Goal: Task Accomplishment & Management: Manage account settings

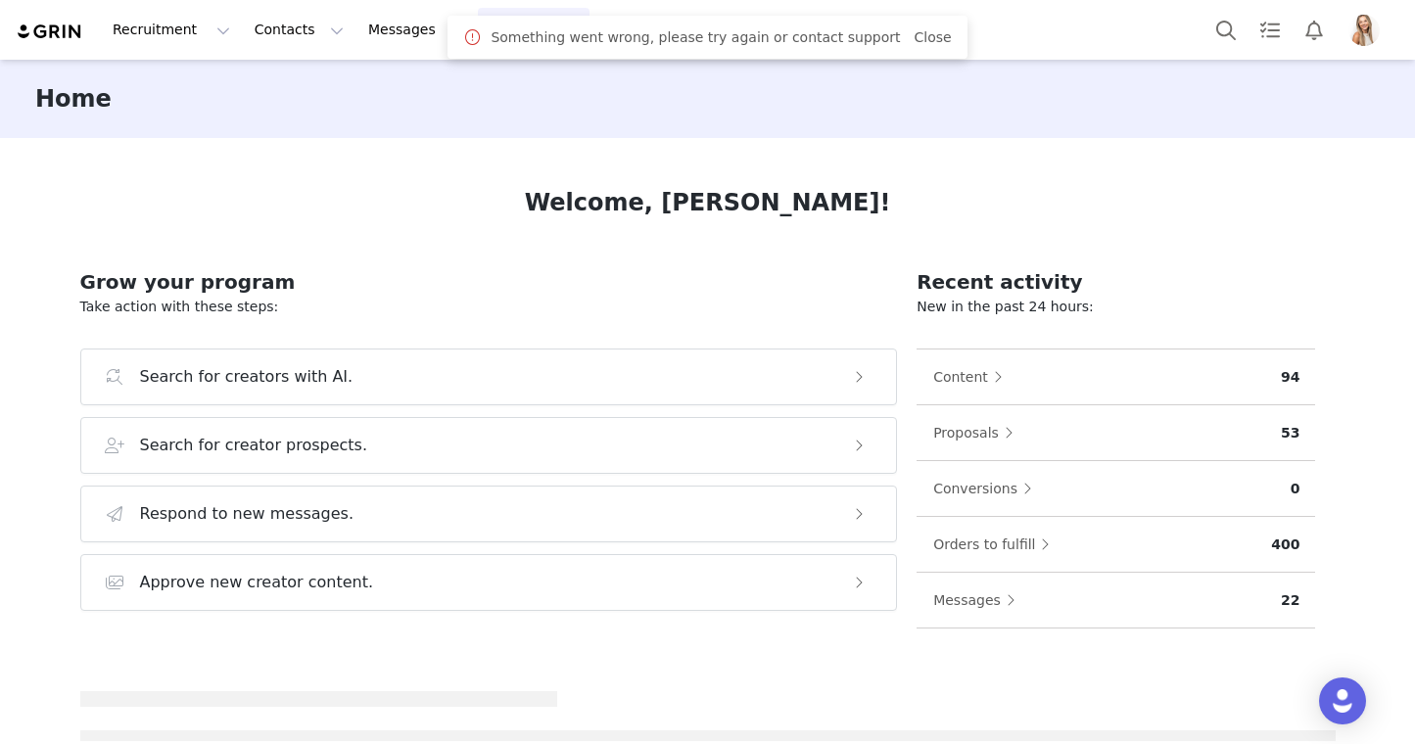
click at [478, 35] on button "Program Program" at bounding box center [534, 30] width 112 height 44
click at [487, 87] on p "Activations" at bounding box center [500, 86] width 75 height 21
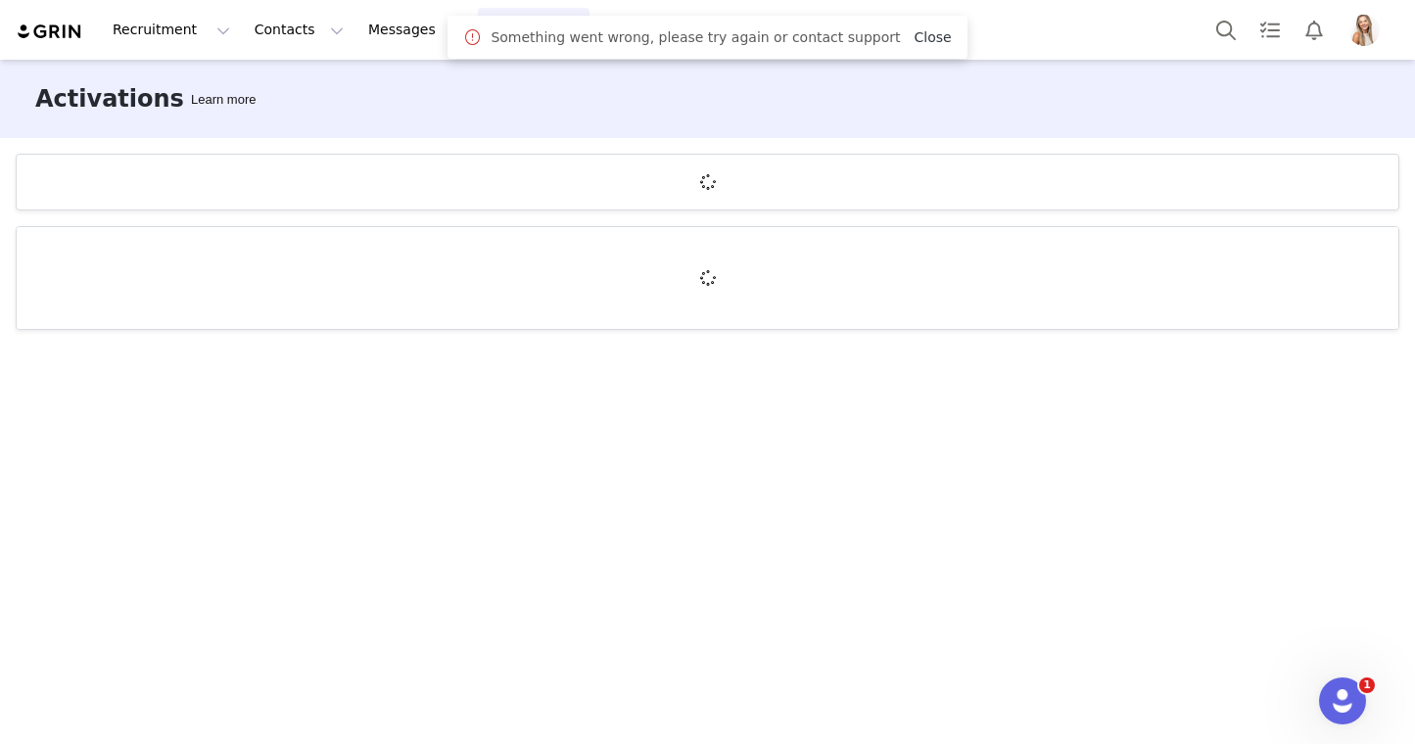
click at [915, 33] on link "Close" at bounding box center [932, 37] width 37 height 16
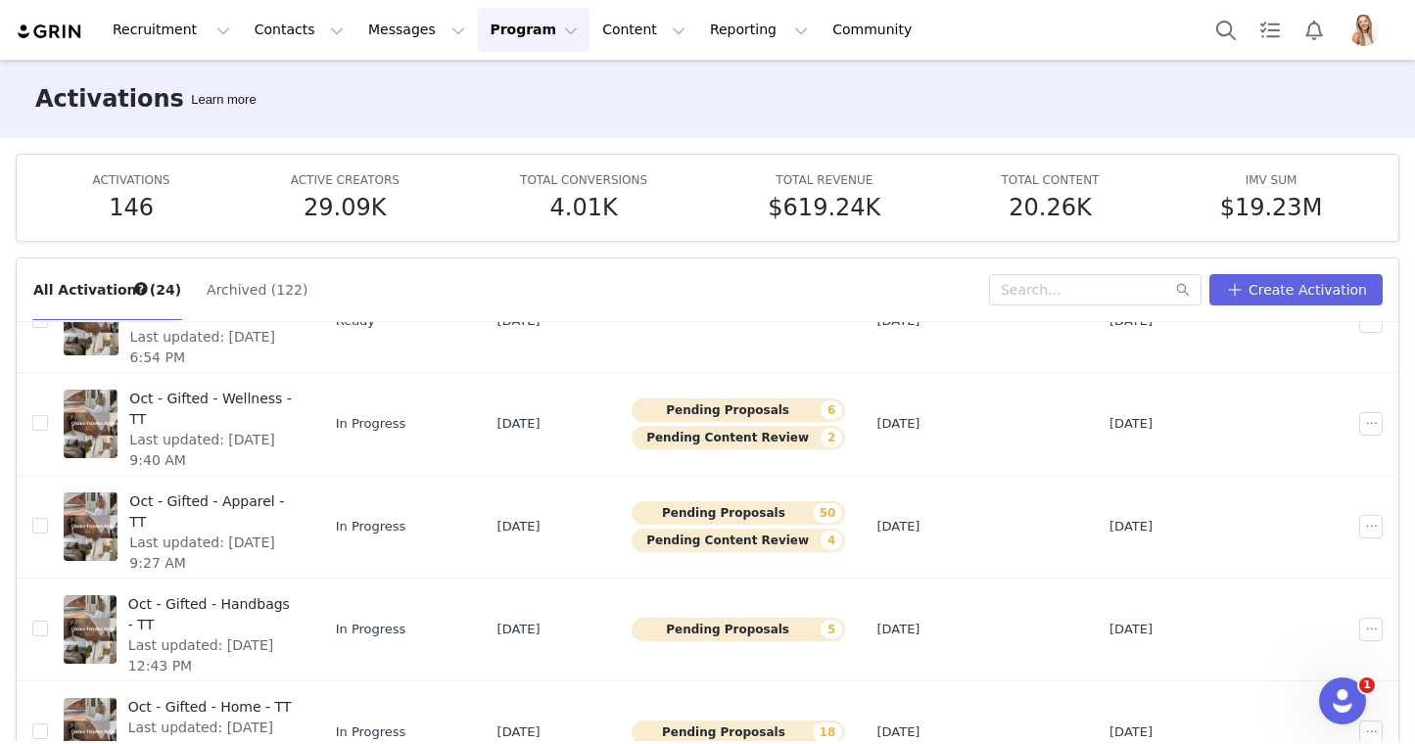
scroll to position [622, 0]
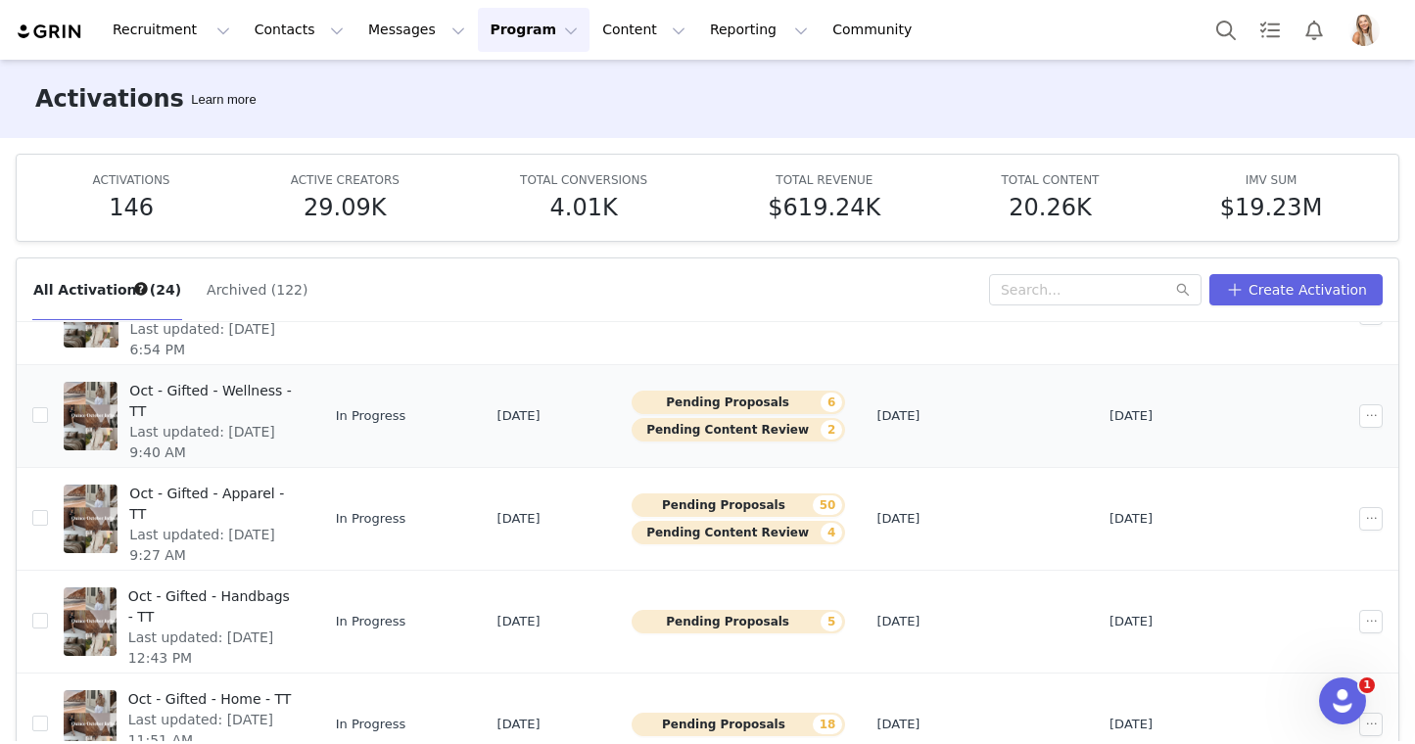
click at [292, 392] on span "Oct - Gifted - Wellness - TT" at bounding box center [210, 401] width 163 height 41
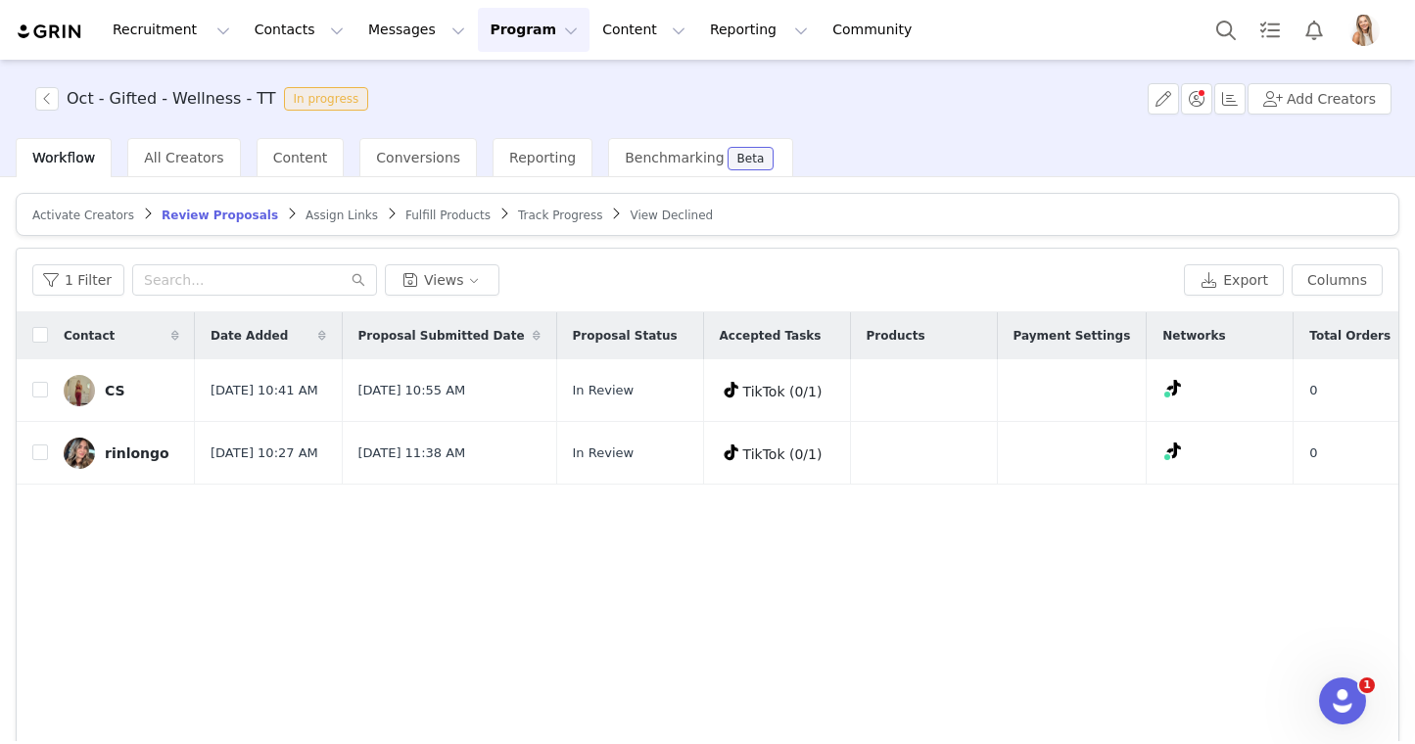
click at [522, 216] on span "Track Progress" at bounding box center [560, 216] width 84 height 14
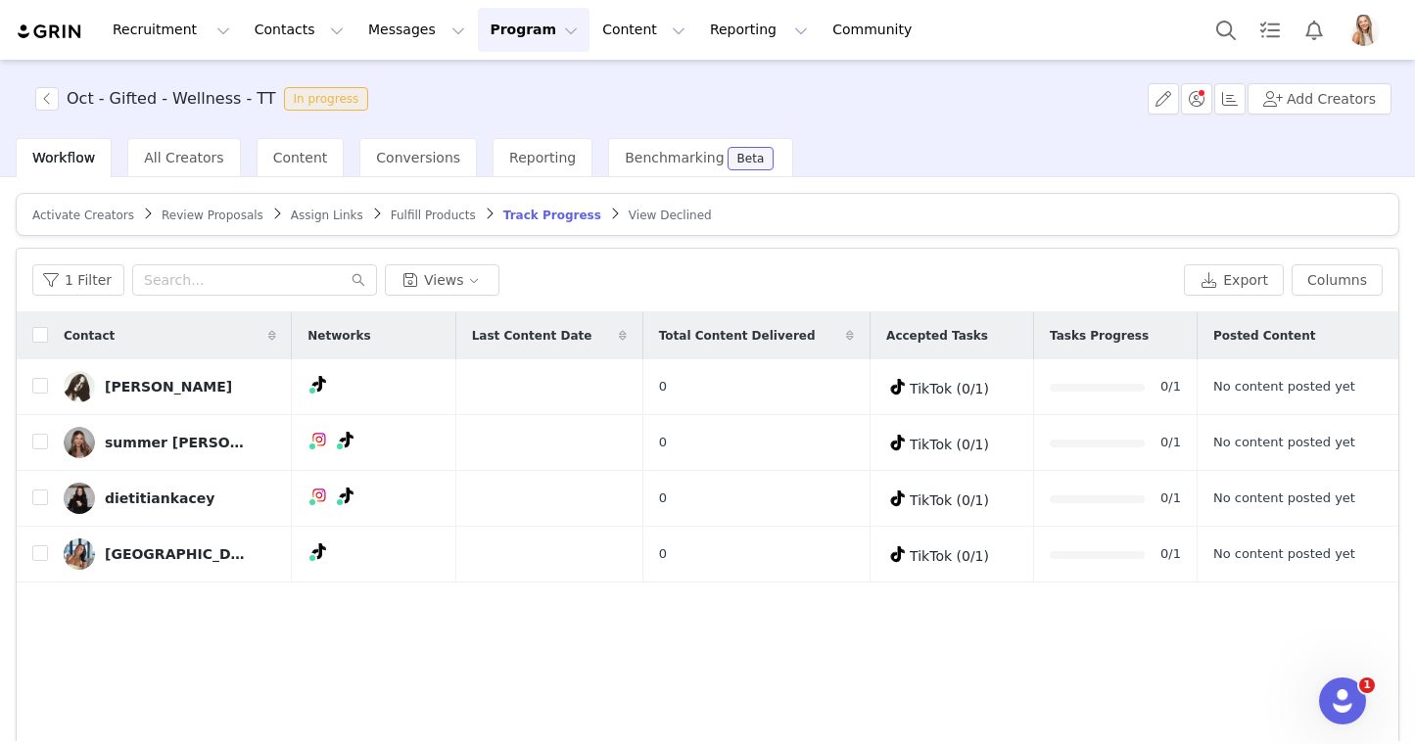
click at [232, 210] on span "Review Proposals" at bounding box center [213, 216] width 102 height 14
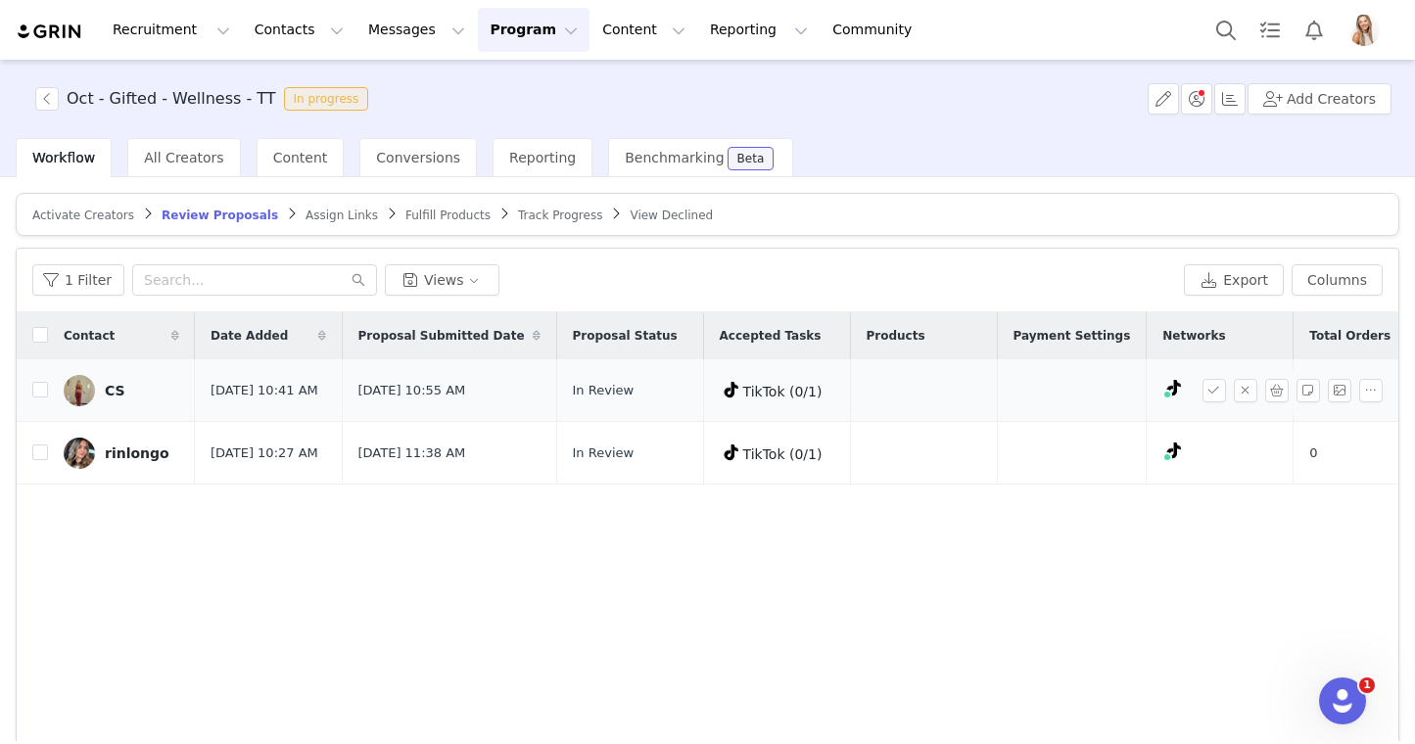
scroll to position [0, 537]
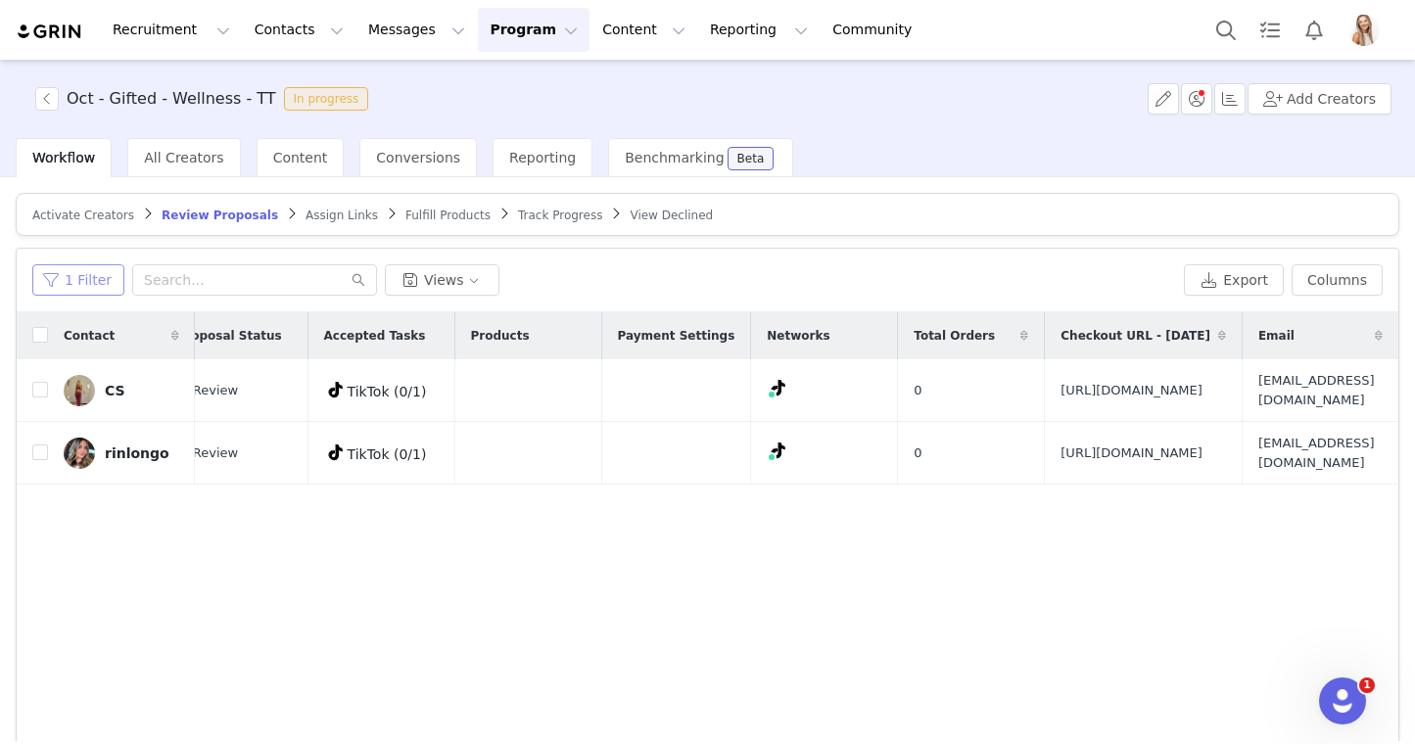
click at [75, 281] on button "1 Filter" at bounding box center [78, 279] width 92 height 31
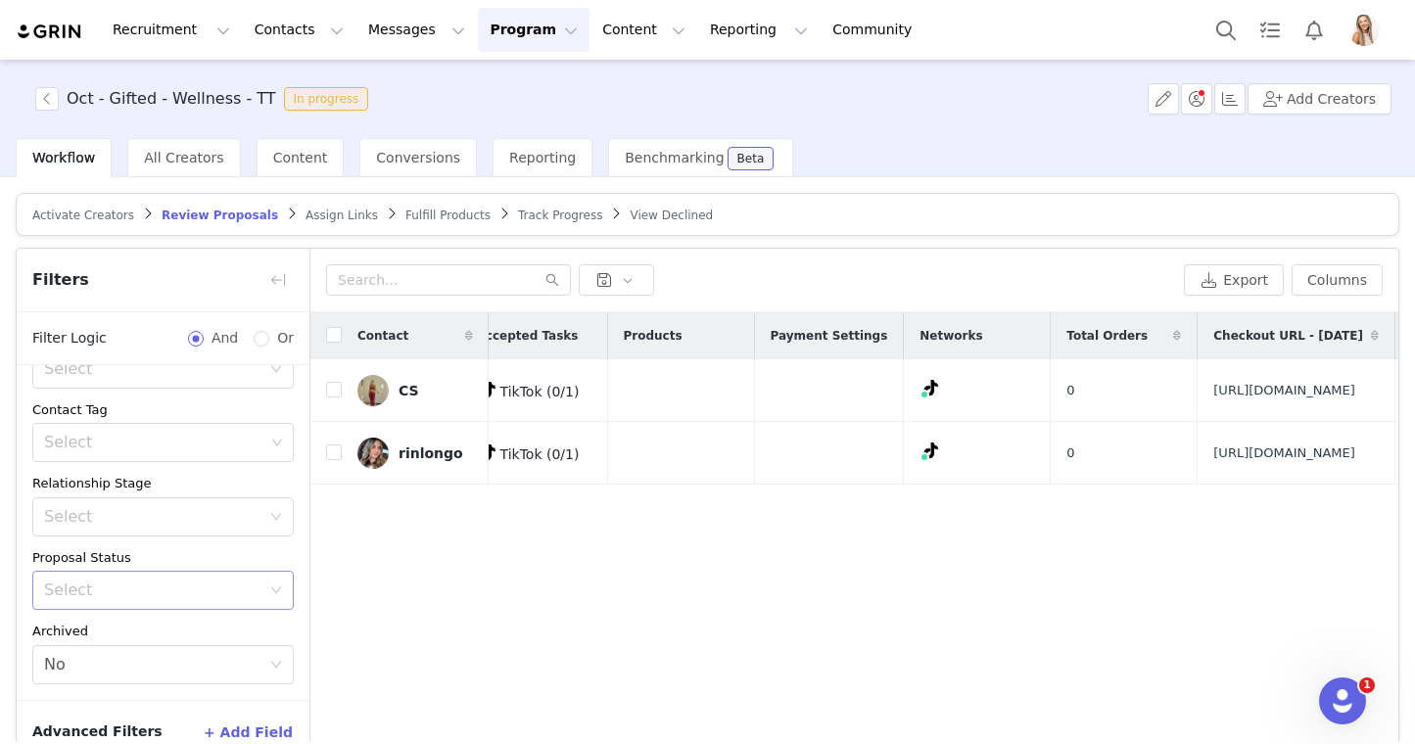
scroll to position [109, 0]
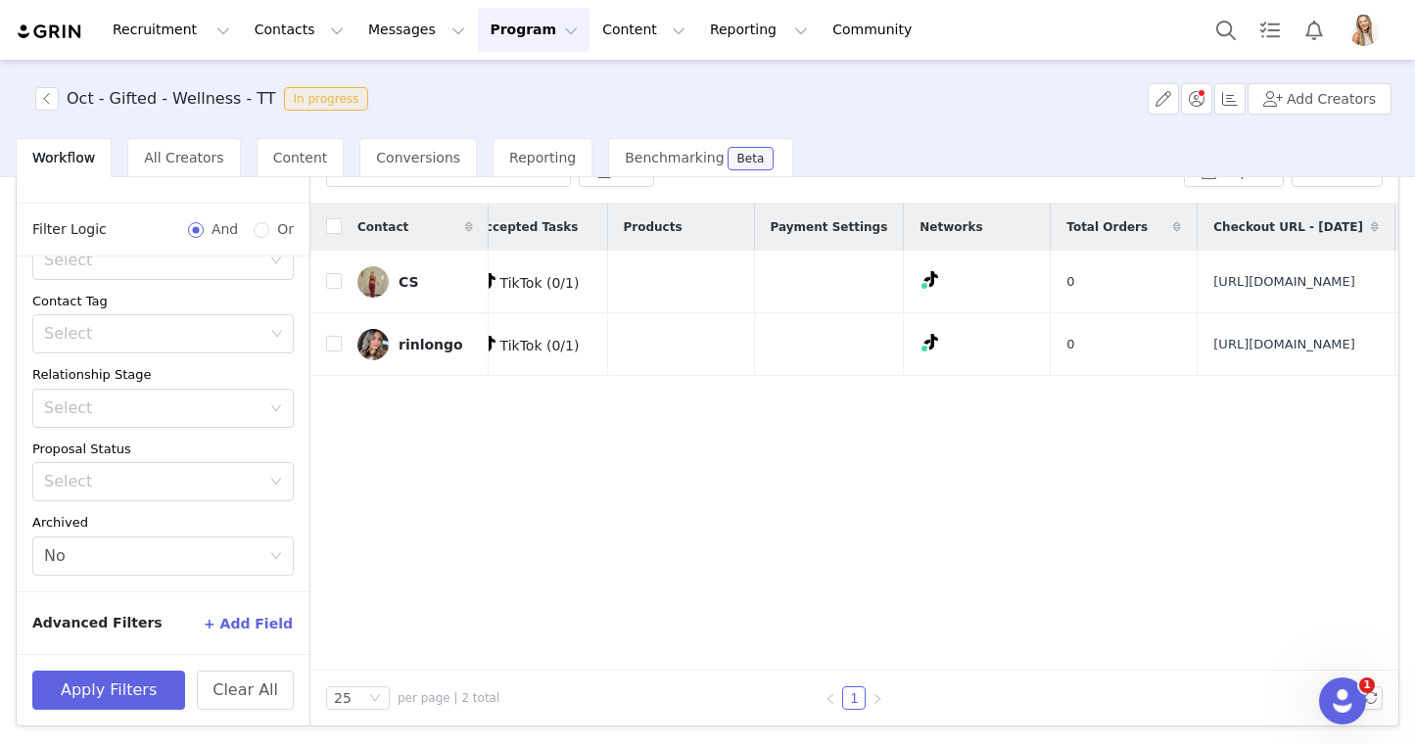
click at [252, 623] on button "+ Add Field" at bounding box center [248, 623] width 91 height 31
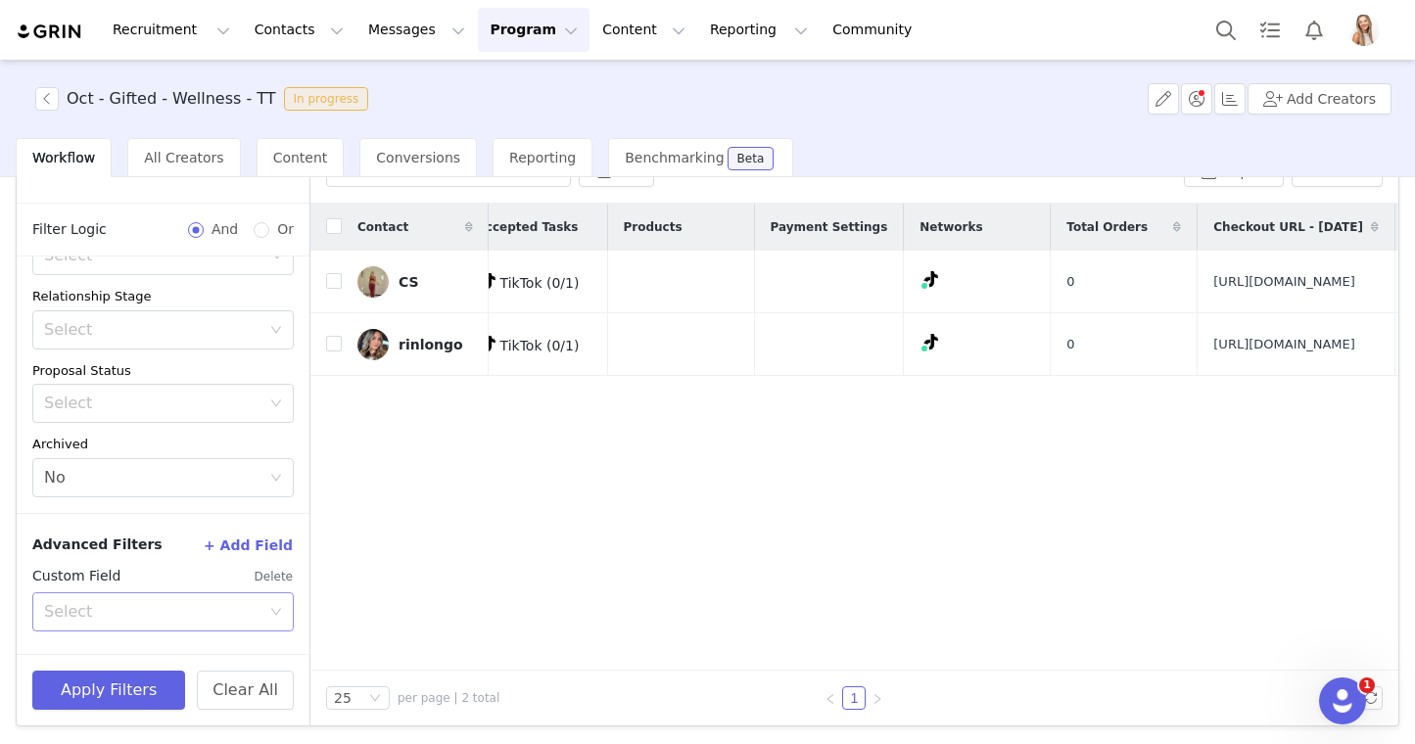
click at [203, 593] on div "Select" at bounding box center [156, 611] width 225 height 37
type input "v"
type input "cu"
click at [281, 574] on button "Delete" at bounding box center [274, 576] width 40 height 31
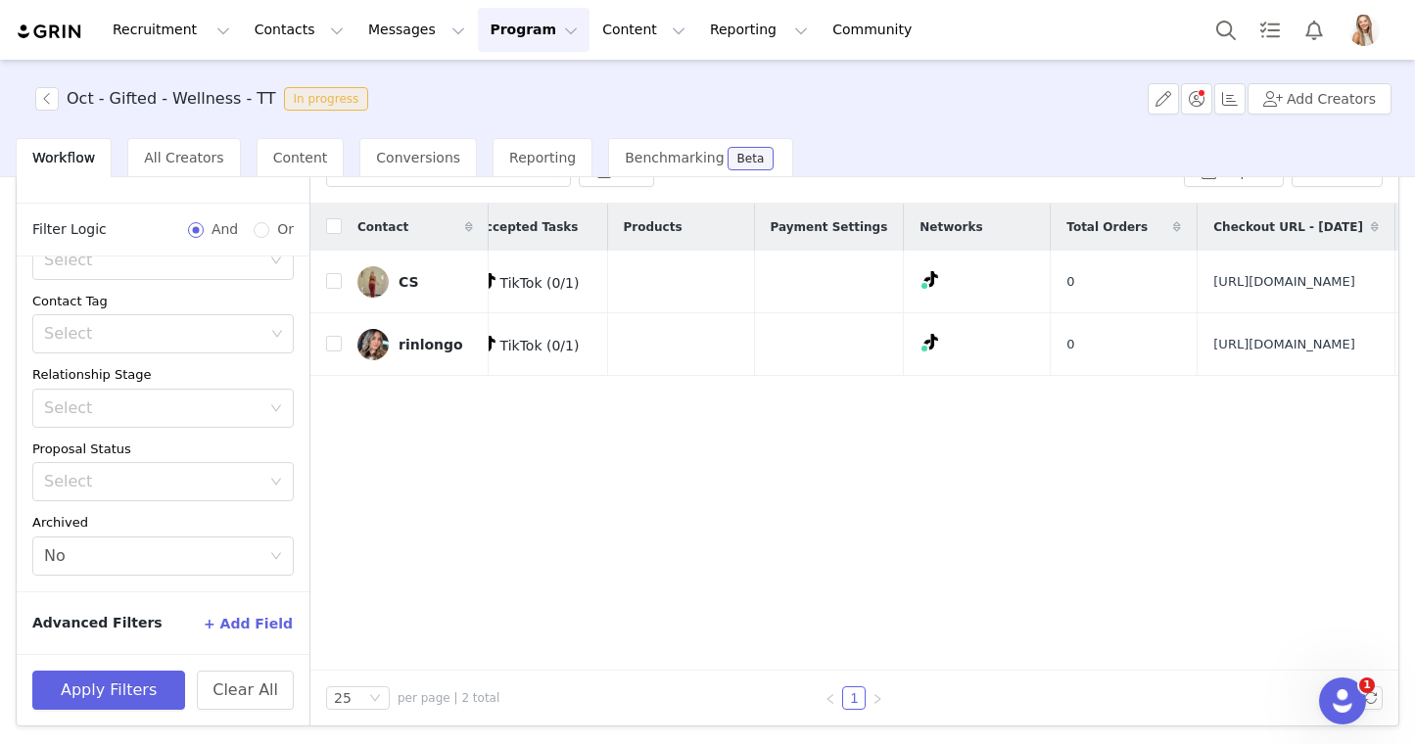
scroll to position [0, 0]
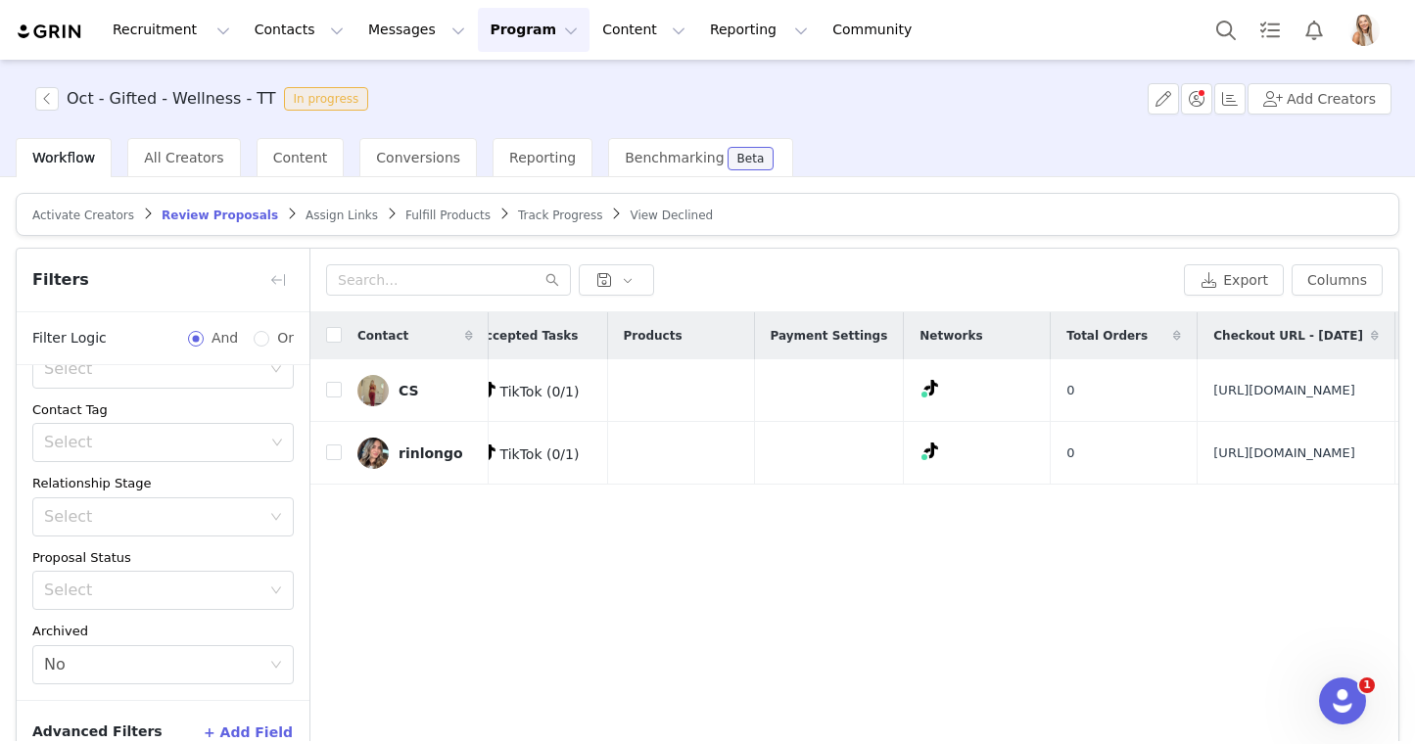
click at [340, 219] on span "Assign Links" at bounding box center [342, 216] width 72 height 14
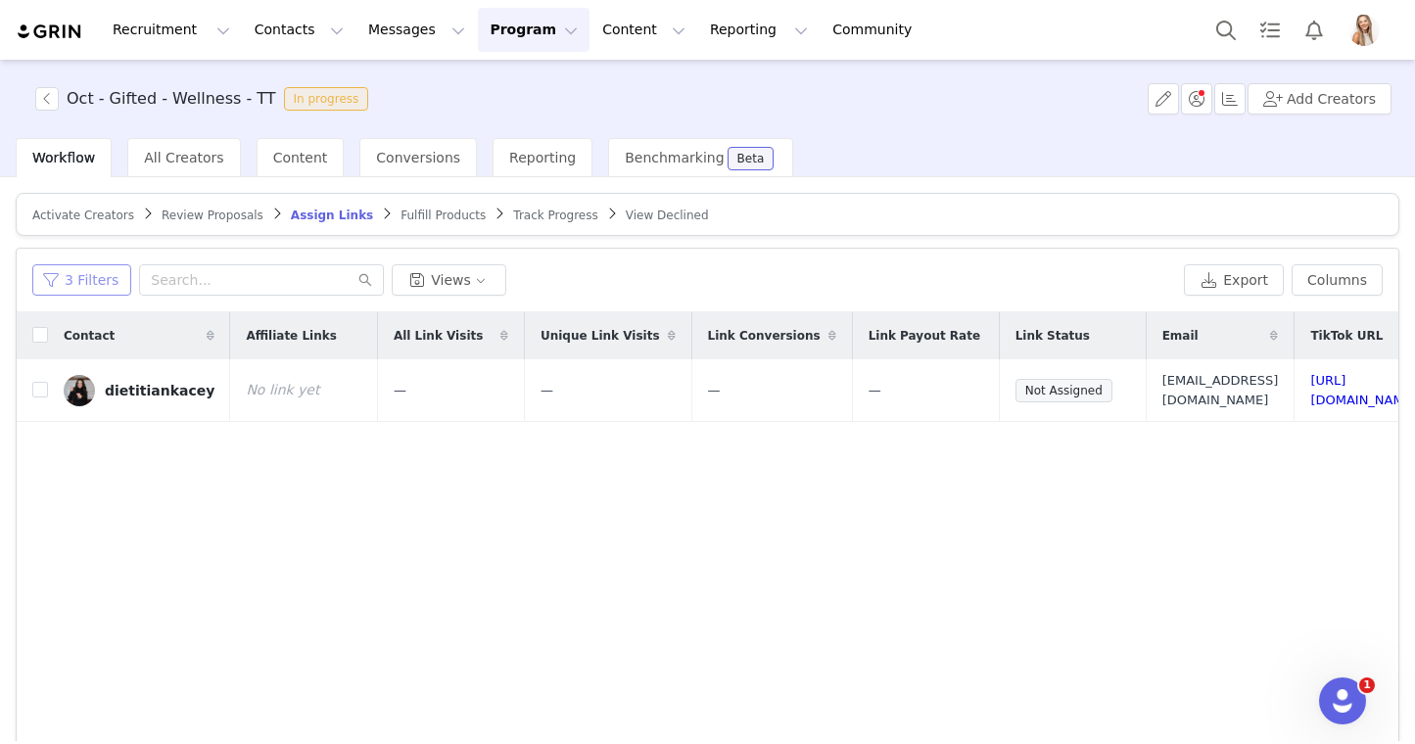
click at [112, 281] on button "3 Filters" at bounding box center [81, 279] width 99 height 31
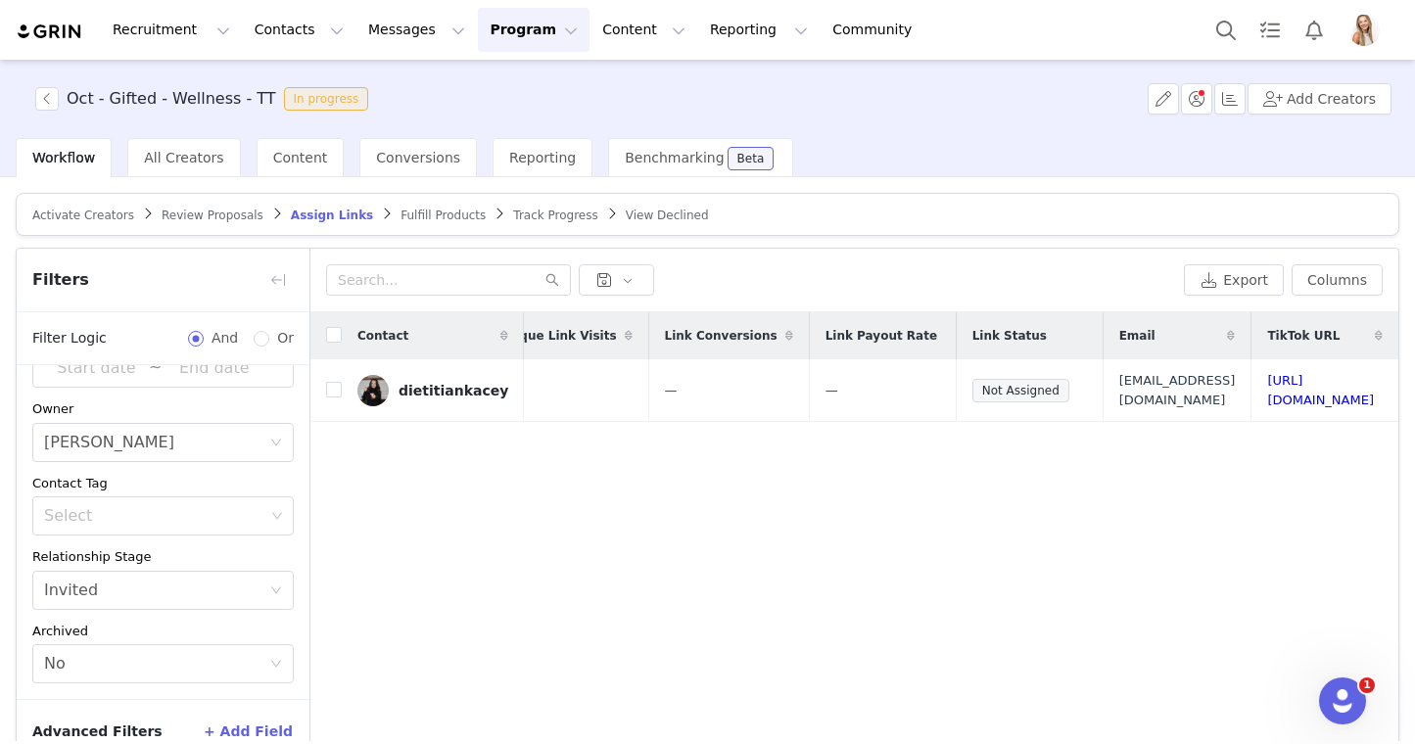
click at [552, 215] on span "Track Progress" at bounding box center [555, 216] width 84 height 14
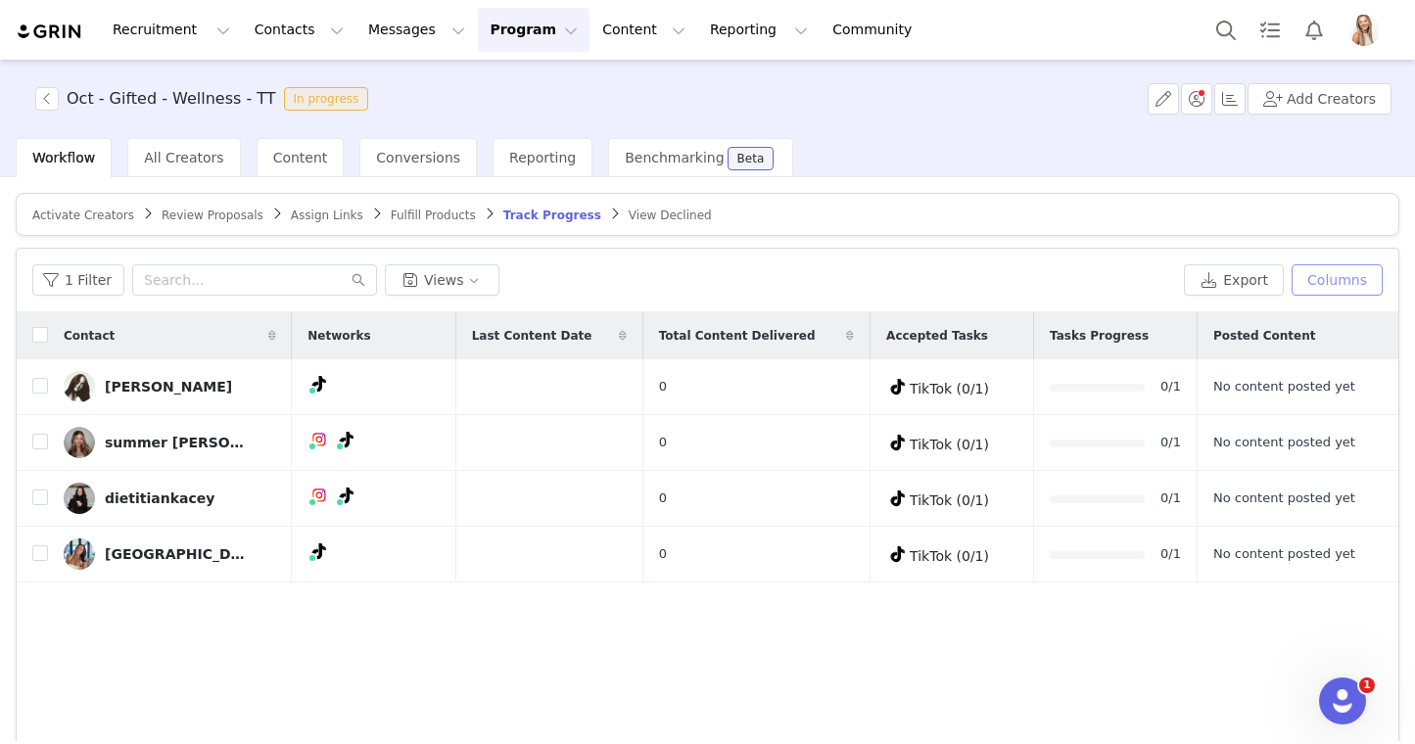
click at [1334, 277] on button "Columns" at bounding box center [1337, 279] width 91 height 31
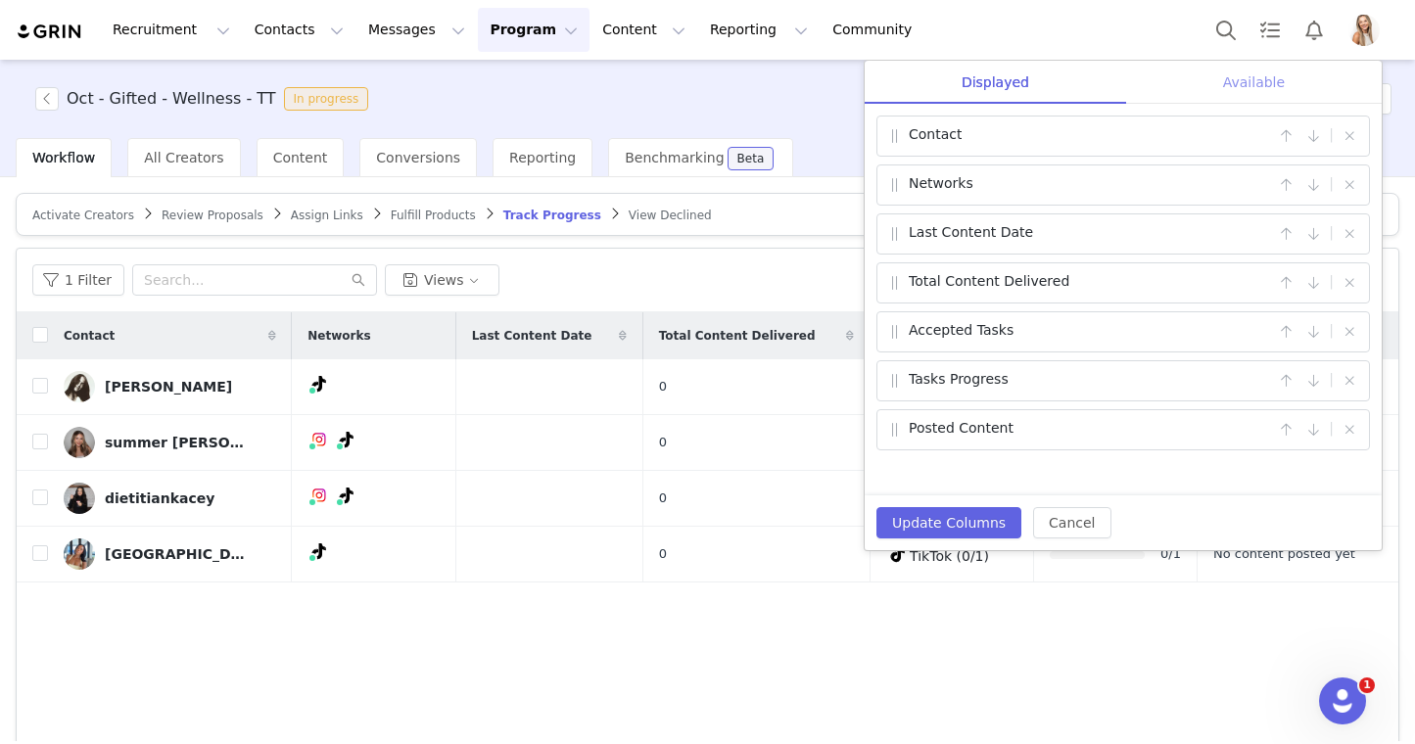
click at [1245, 75] on div "Available" at bounding box center [1254, 83] width 256 height 44
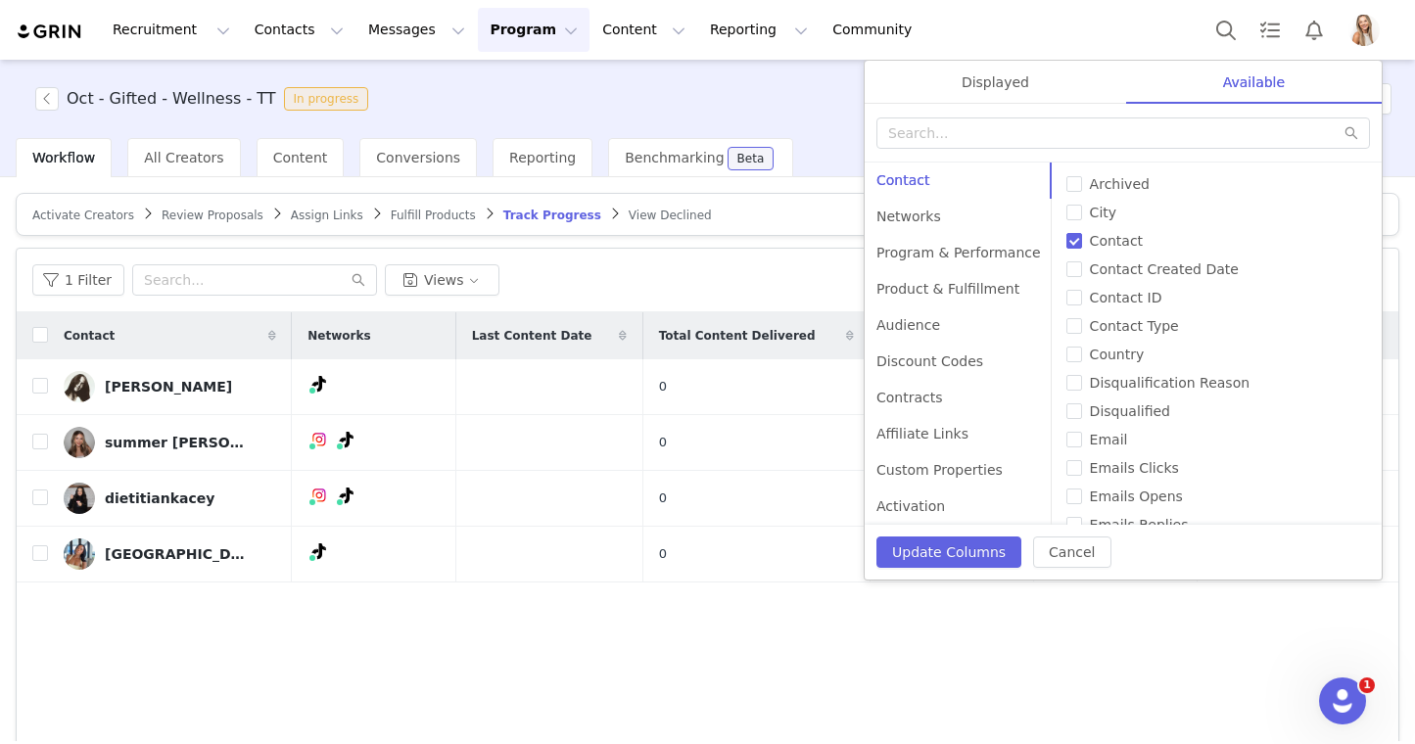
click at [1067, 148] on div at bounding box center [1123, 133] width 517 height 59
click at [1067, 141] on input "text" at bounding box center [1123, 133] width 494 height 31
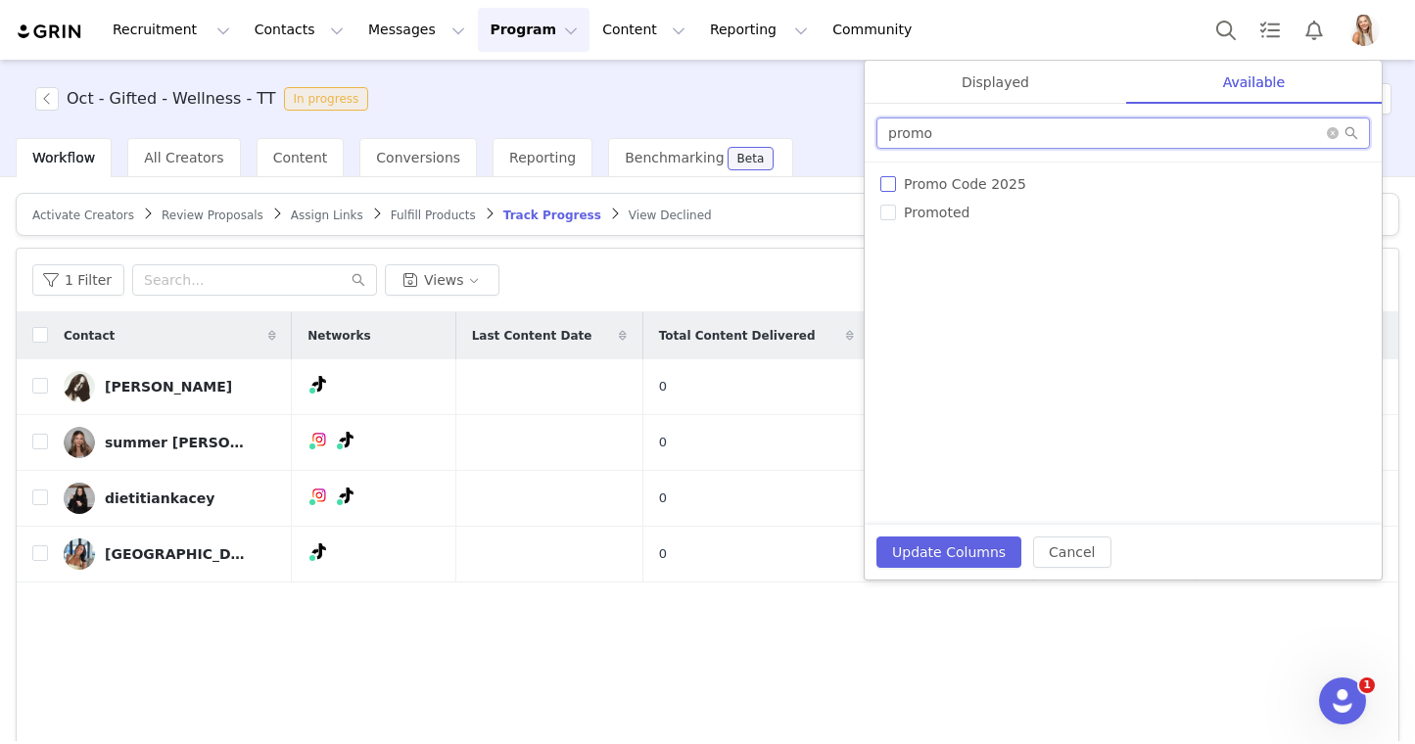
type input "promo"
click at [958, 184] on span "Promo Code 2025" at bounding box center [965, 184] width 138 height 16
click at [896, 184] on input "Promo Code 2025" at bounding box center [888, 184] width 16 height 16
checkbox input "true"
click at [967, 542] on button "Update Columns" at bounding box center [948, 552] width 145 height 31
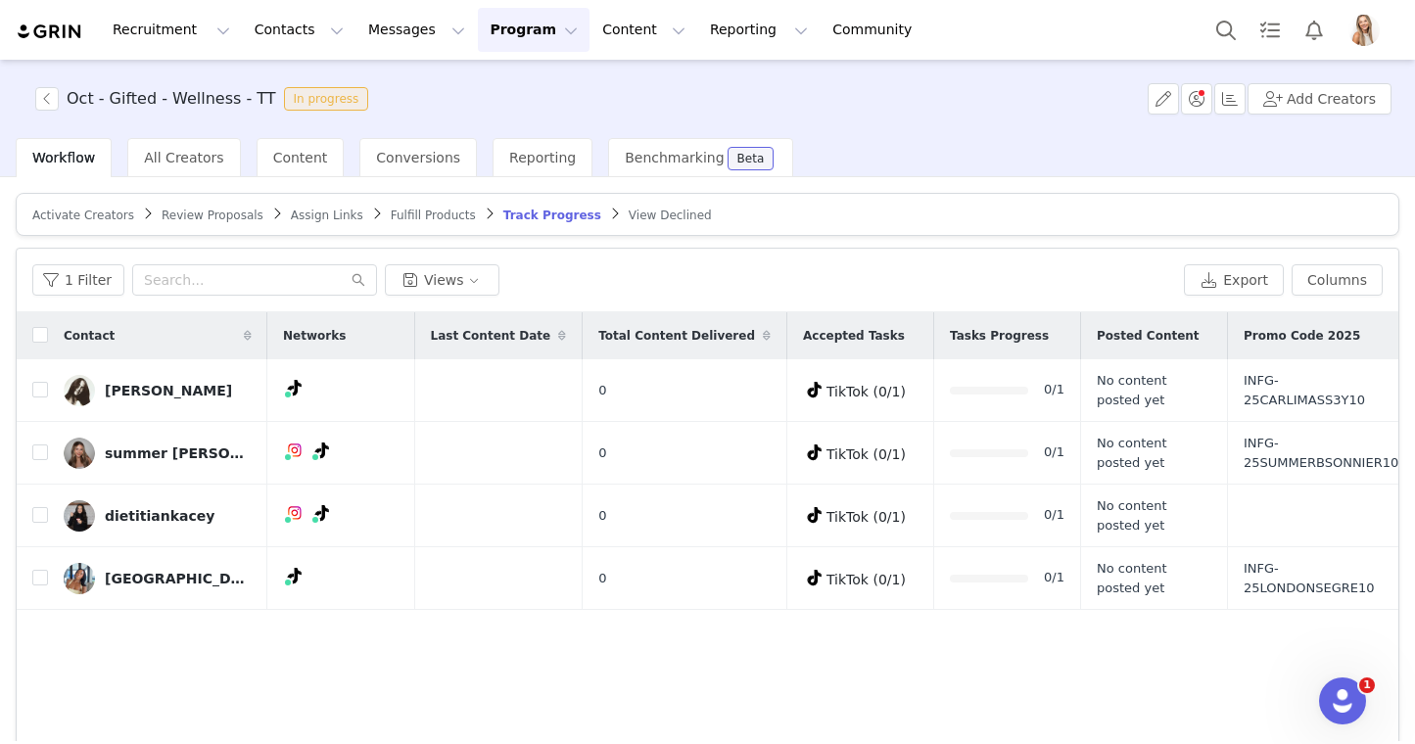
click at [320, 209] on span "Assign Links" at bounding box center [327, 216] width 72 height 14
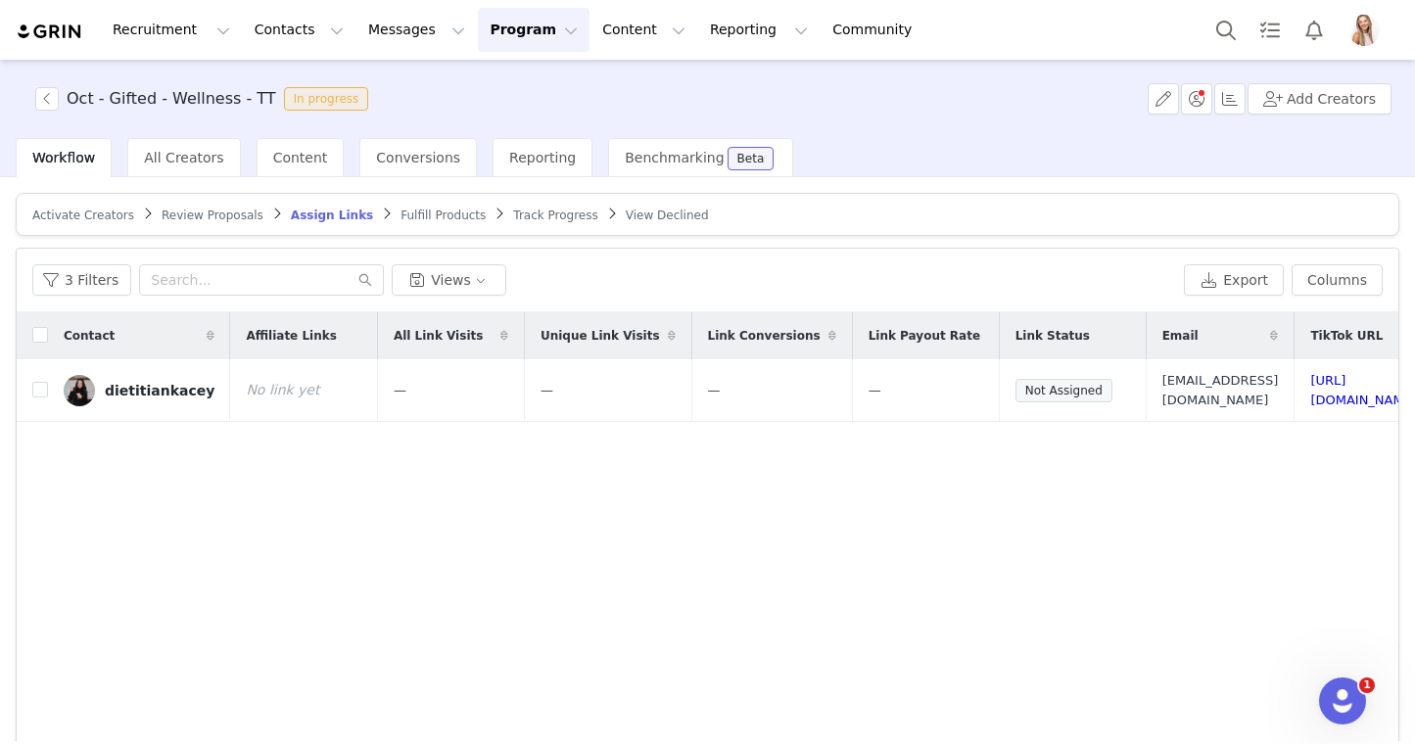
scroll to position [0, 220]
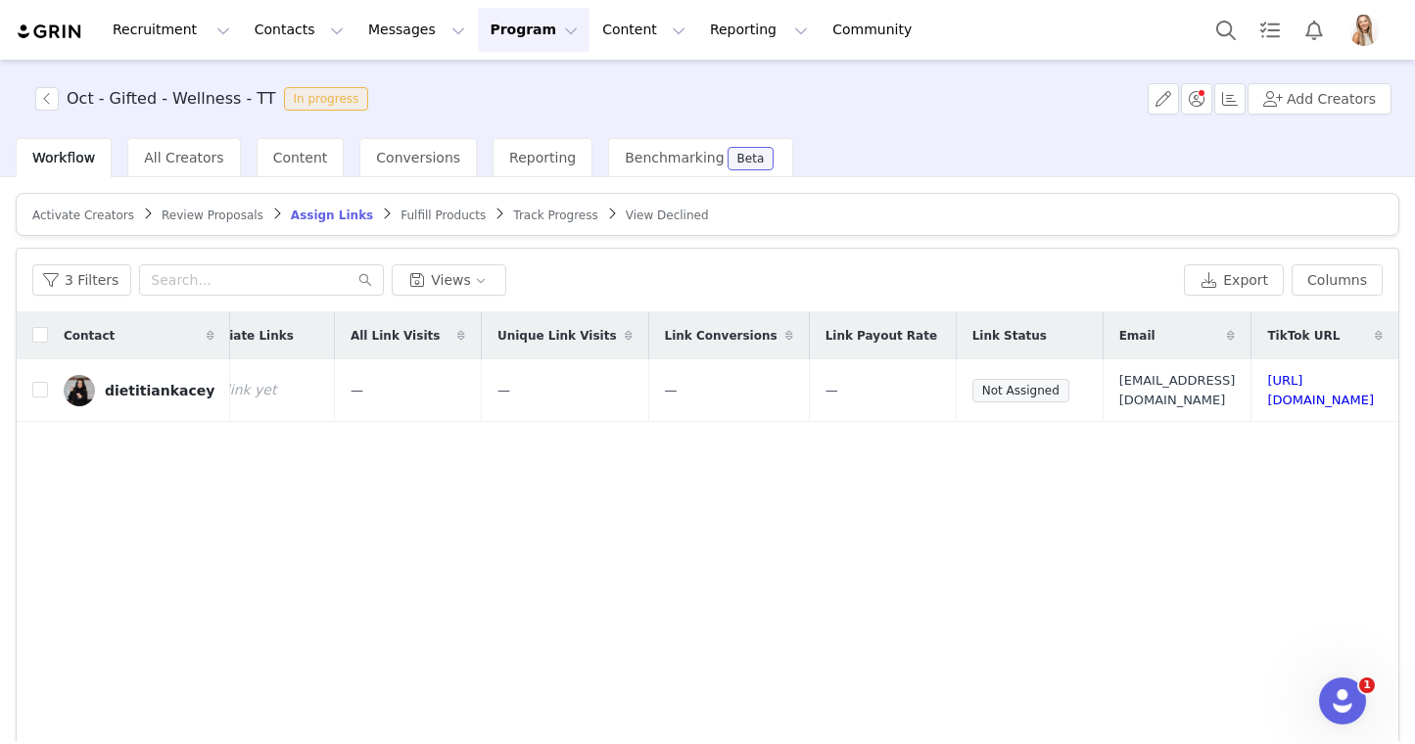
click at [506, 225] on article "Activate Creators Review Proposals Assign Links Fulfill Products Track Progress…" at bounding box center [708, 214] width 1384 height 43
click at [513, 220] on span "Track Progress" at bounding box center [555, 216] width 84 height 14
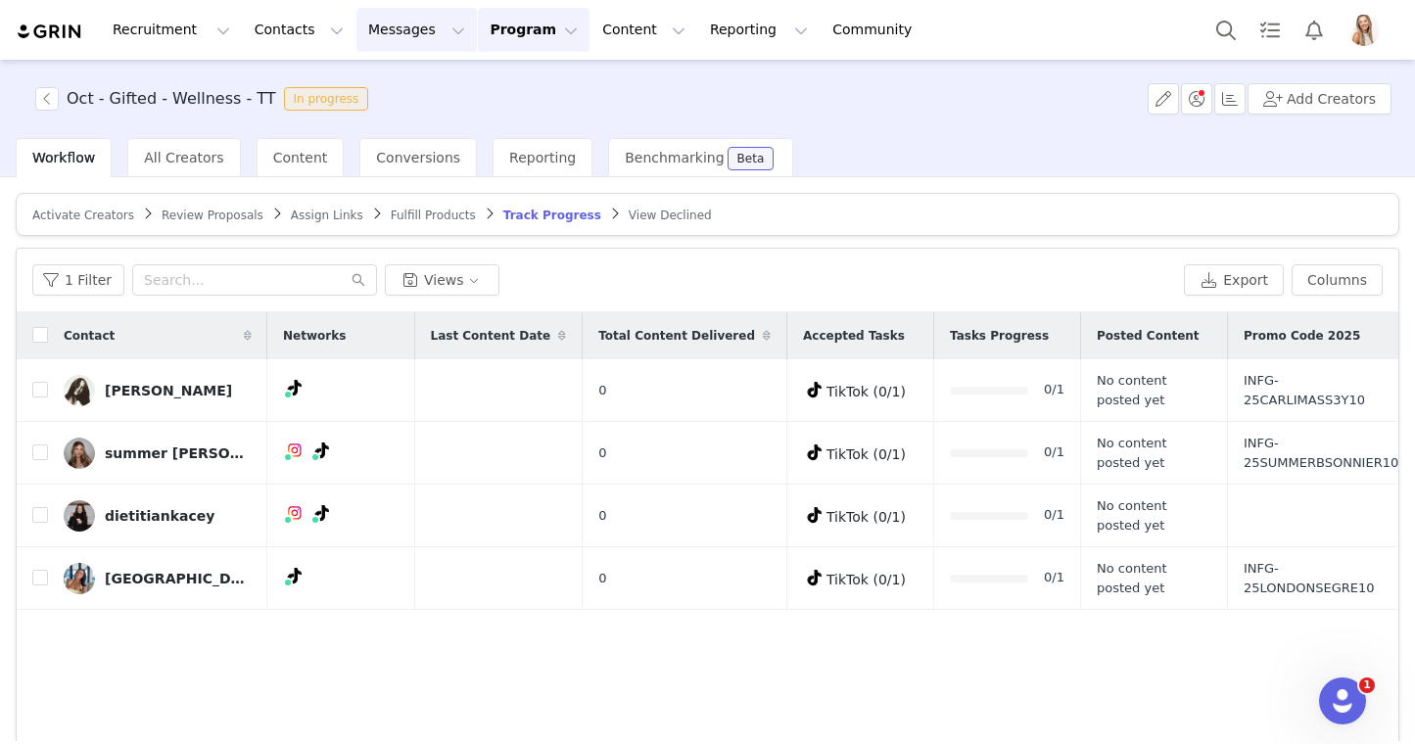
click at [401, 29] on button "Messages Messages" at bounding box center [416, 30] width 120 height 44
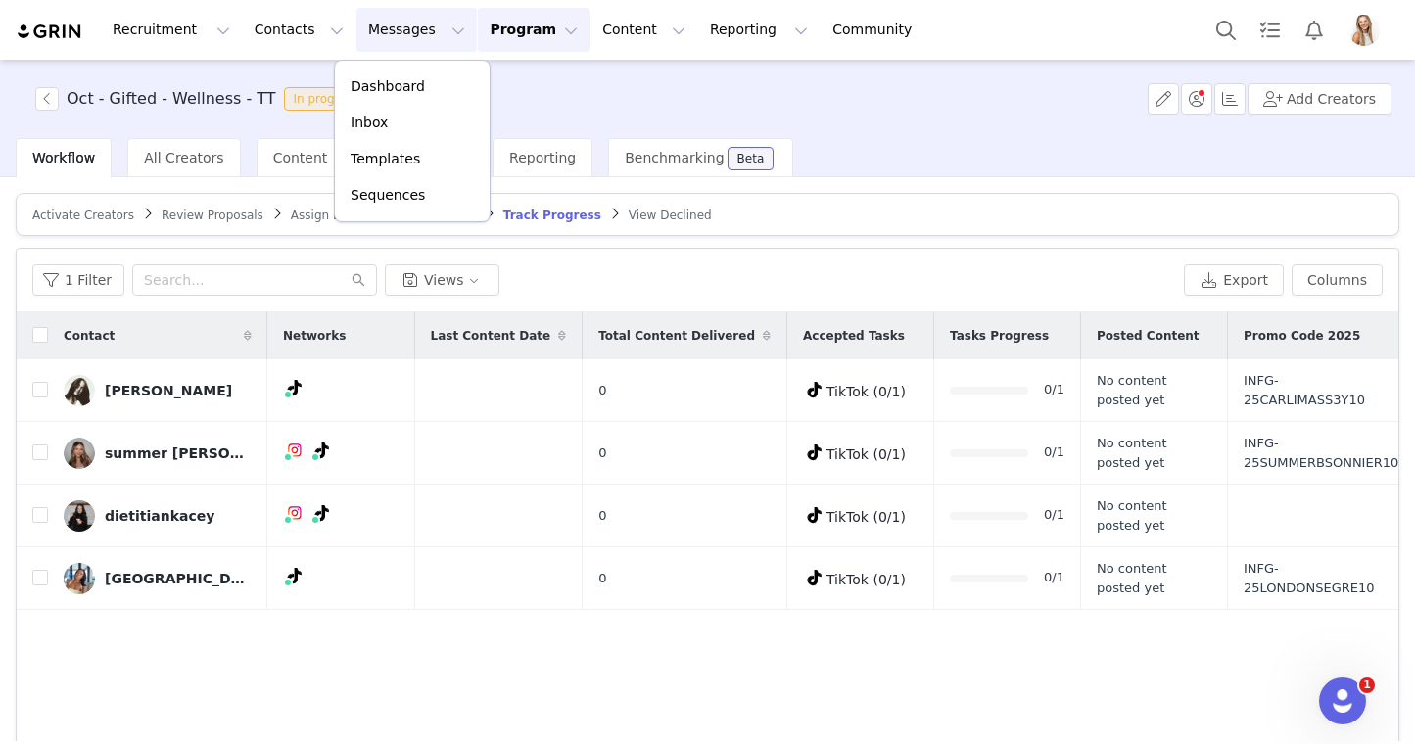
click at [514, 37] on button "Program Program" at bounding box center [534, 30] width 112 height 44
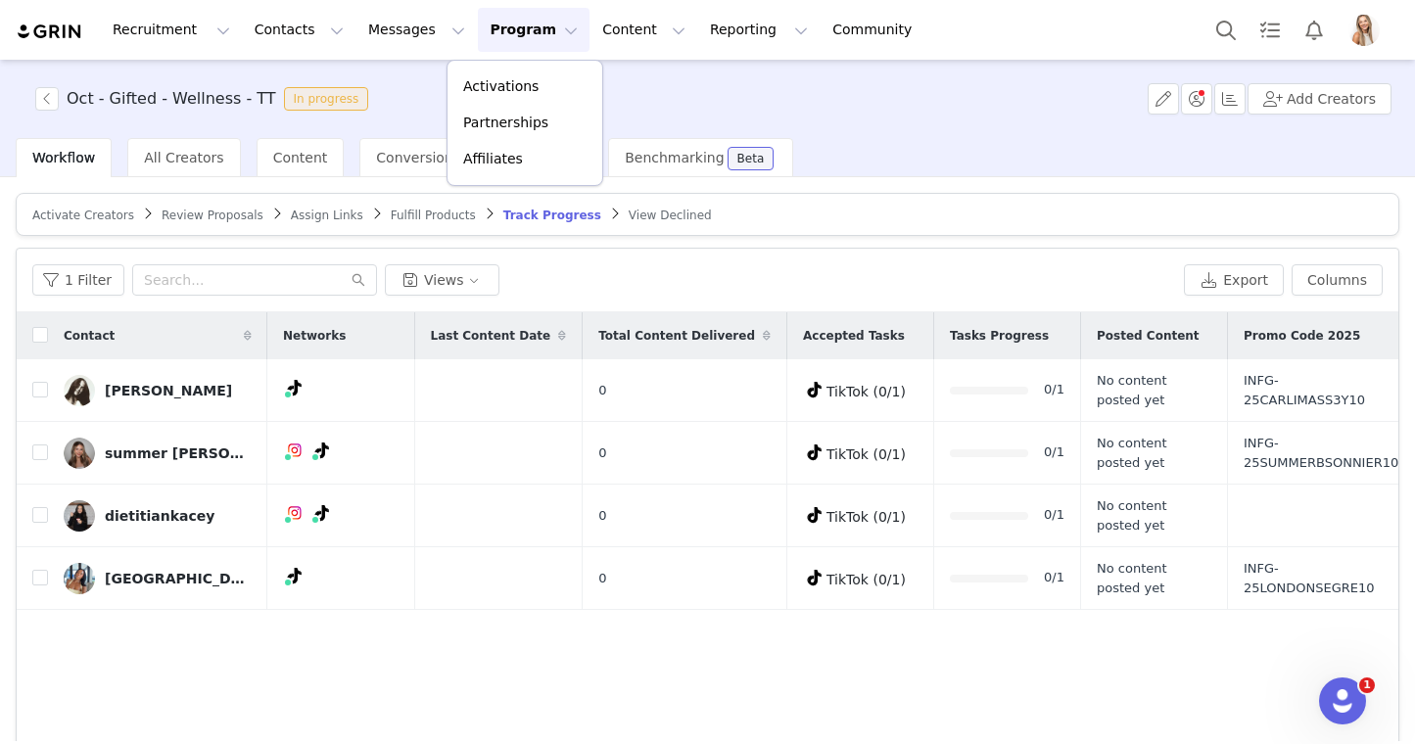
click at [202, 225] on article "Activate Creators Review Proposals Assign Links Fulfill Products Track Progress…" at bounding box center [708, 214] width 1384 height 43
click at [207, 216] on span "Review Proposals" at bounding box center [213, 216] width 102 height 14
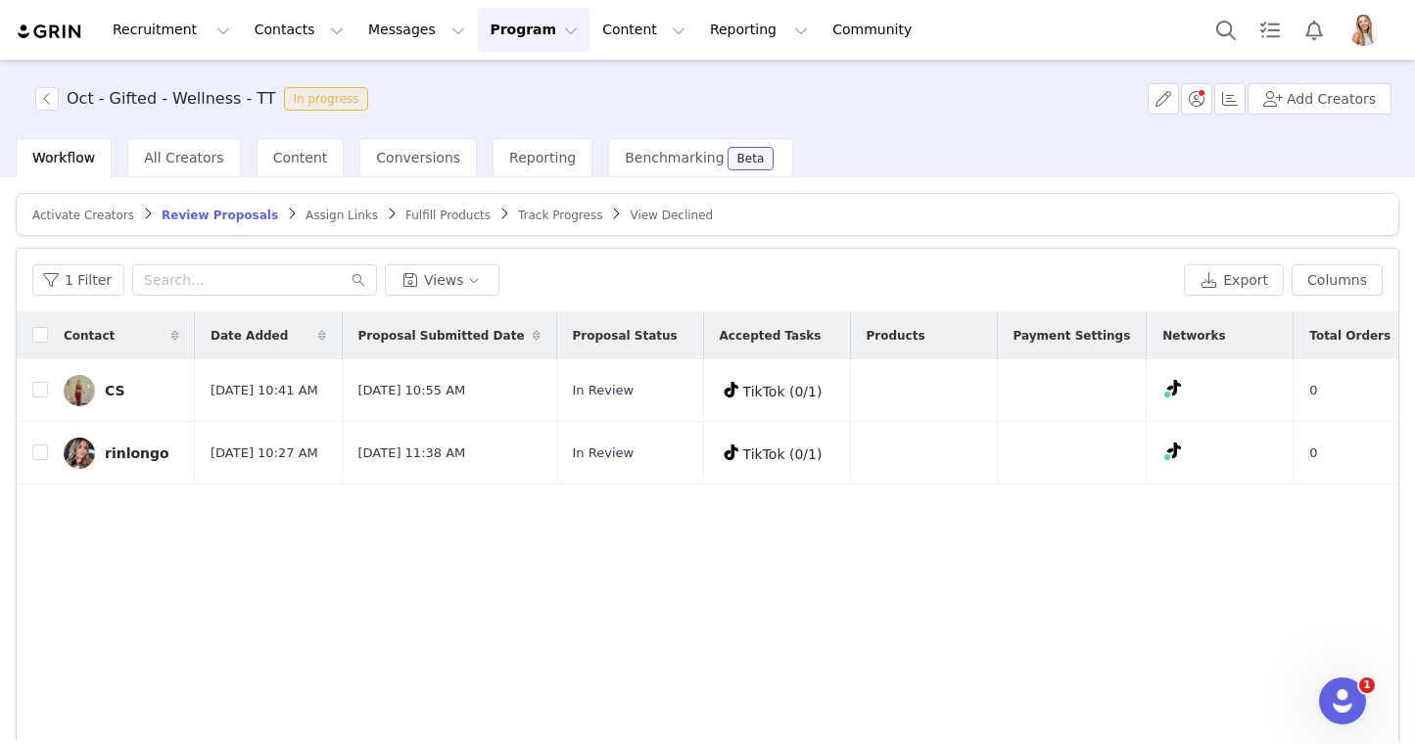
click at [496, 42] on button "Program Program" at bounding box center [534, 30] width 112 height 44
click at [506, 81] on p "Activations" at bounding box center [500, 86] width 75 height 21
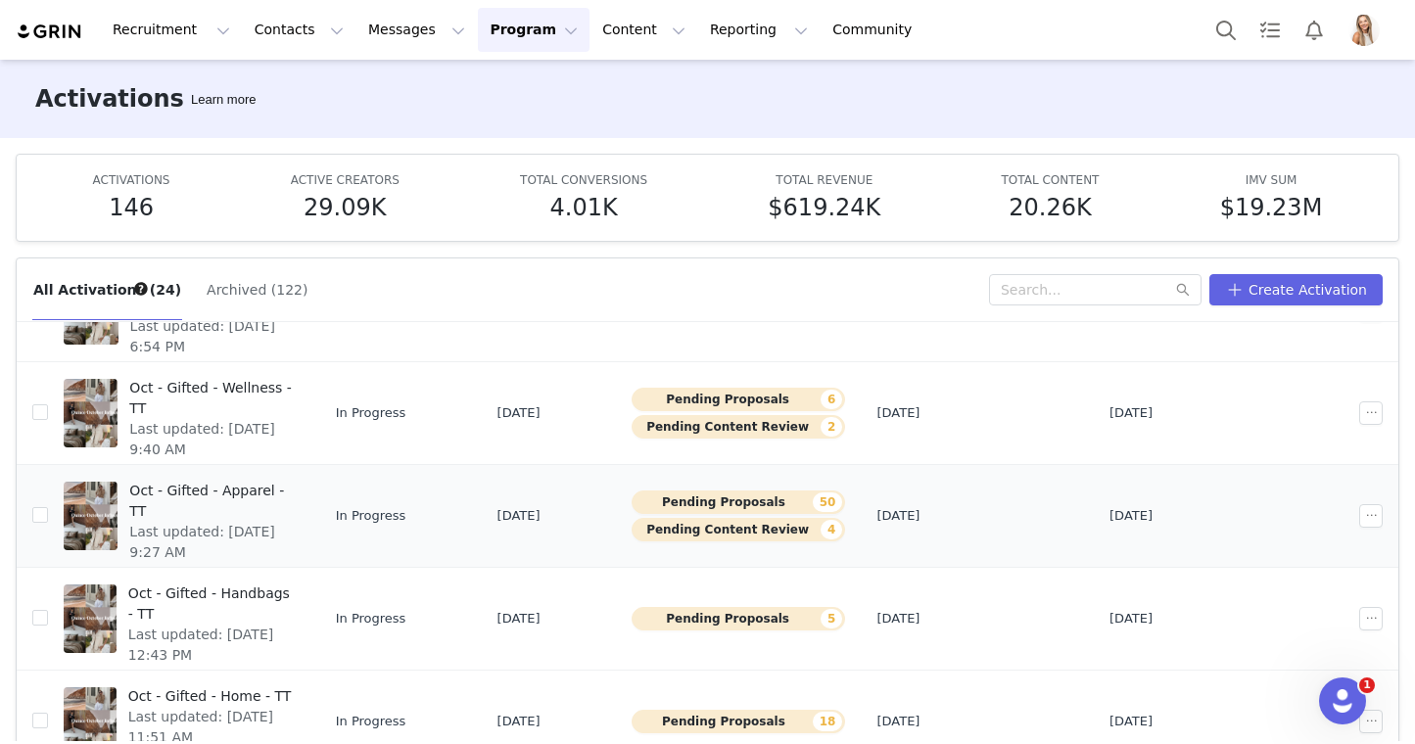
scroll to position [103, 0]
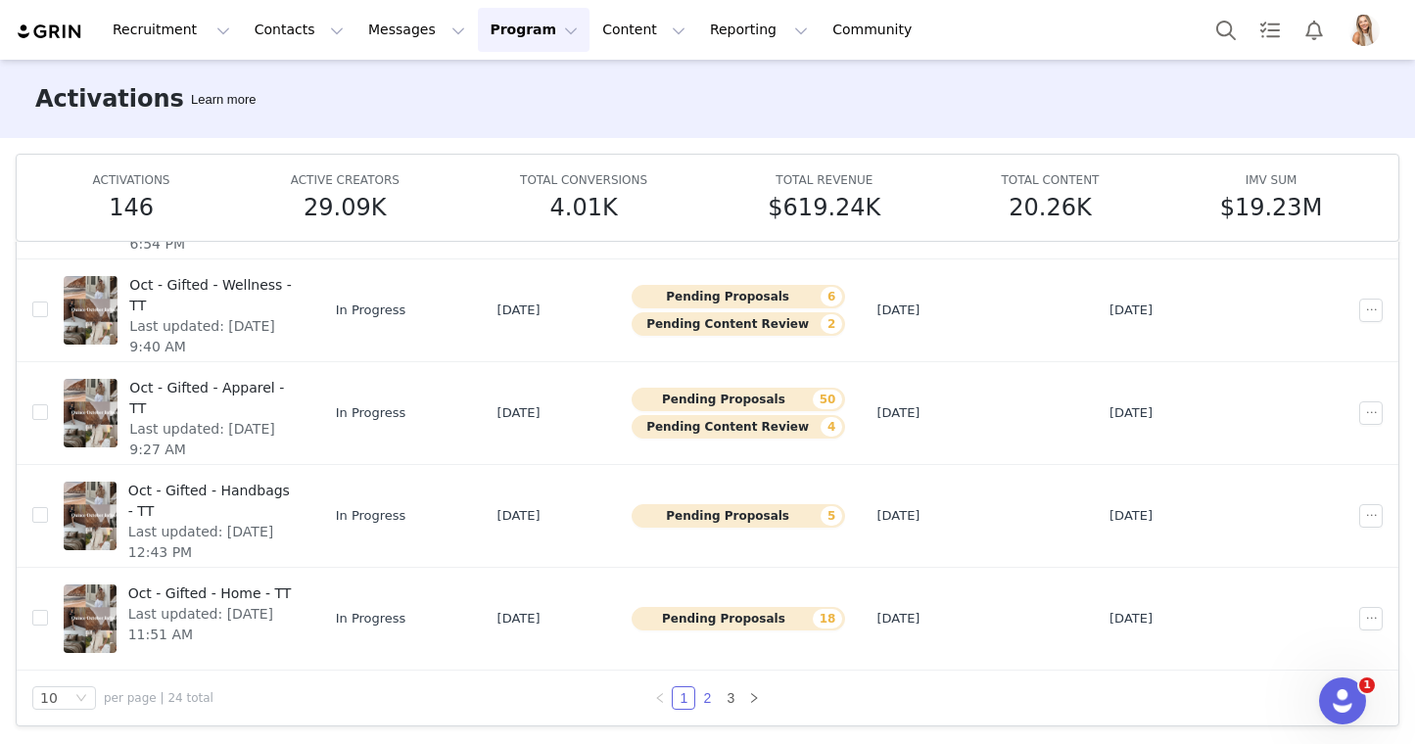
click at [708, 698] on link "2" at bounding box center [707, 698] width 22 height 22
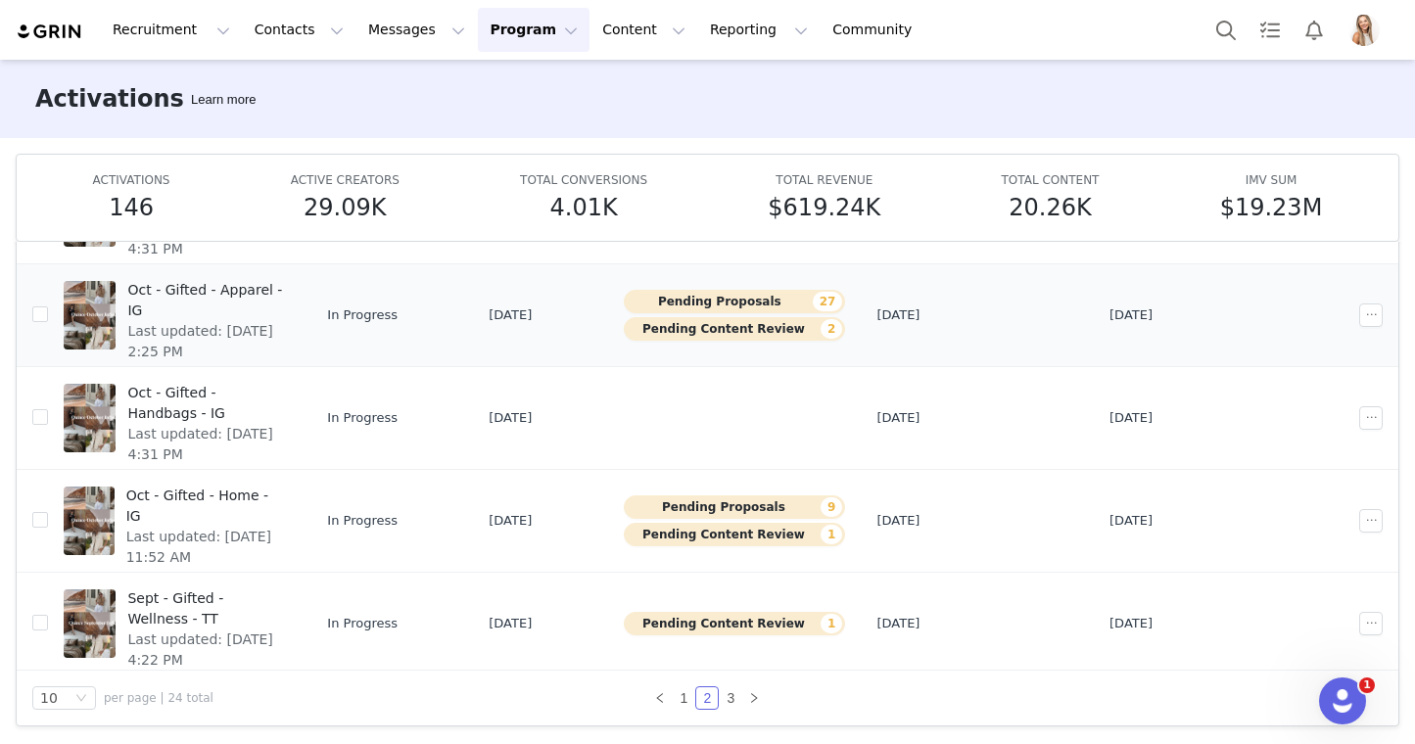
scroll to position [109, 0]
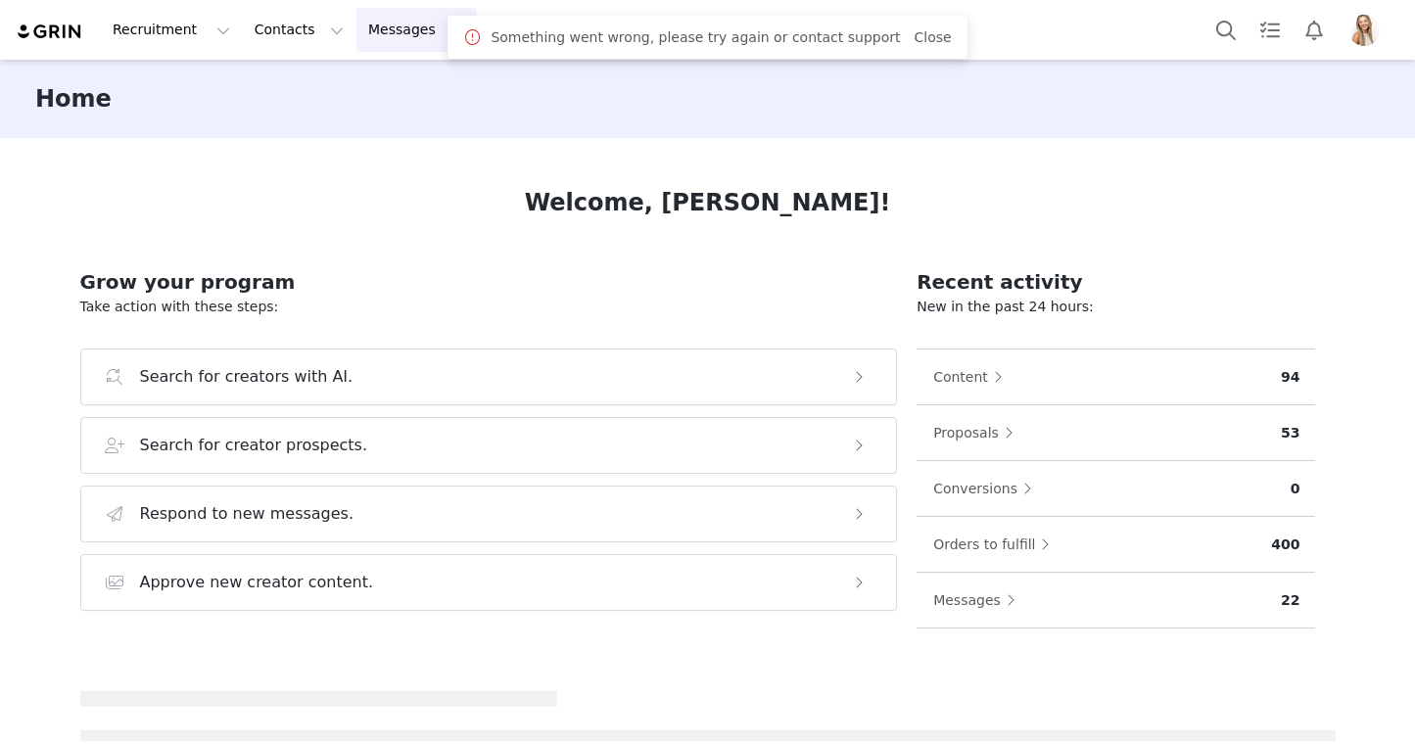
click at [356, 32] on button "Messages Messages" at bounding box center [416, 30] width 120 height 44
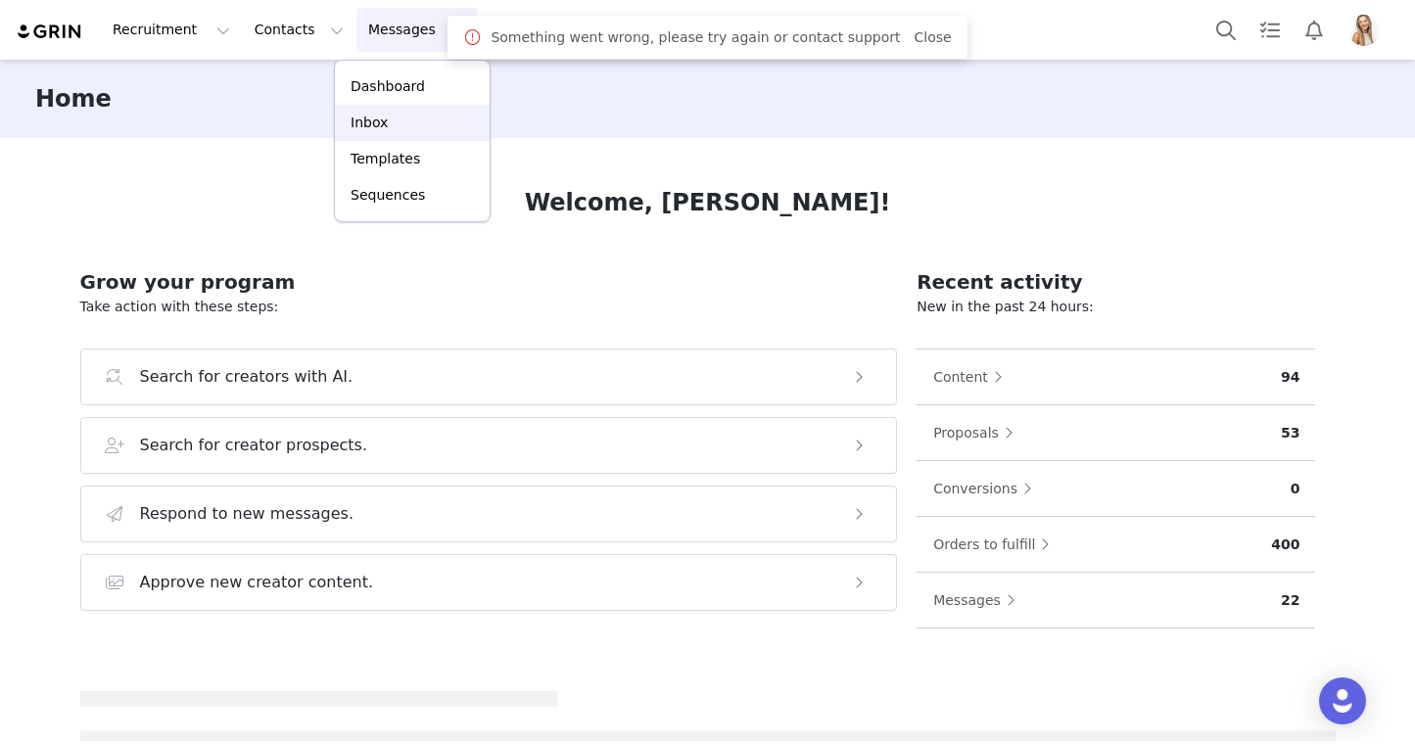
click at [407, 135] on link "Inbox" at bounding box center [412, 123] width 155 height 36
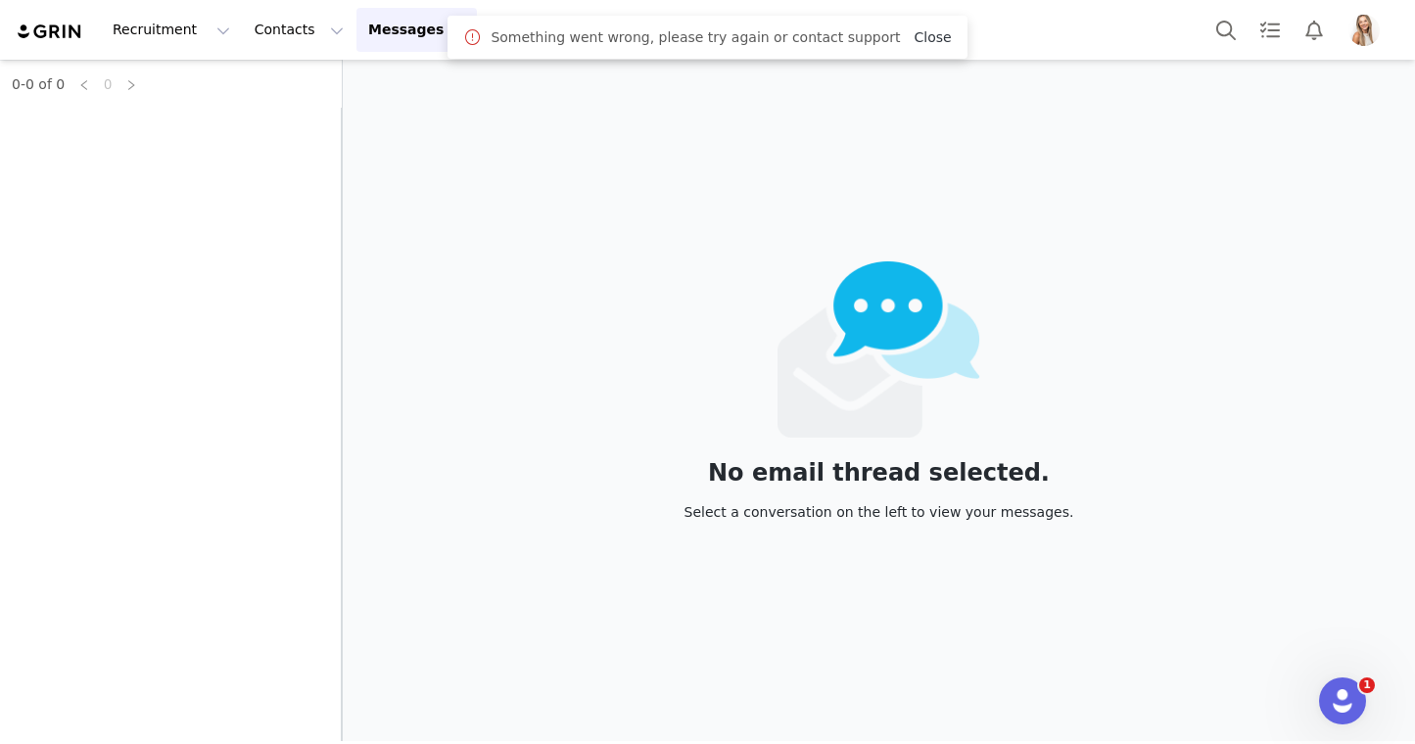
click at [914, 38] on link "Close" at bounding box center [932, 37] width 37 height 16
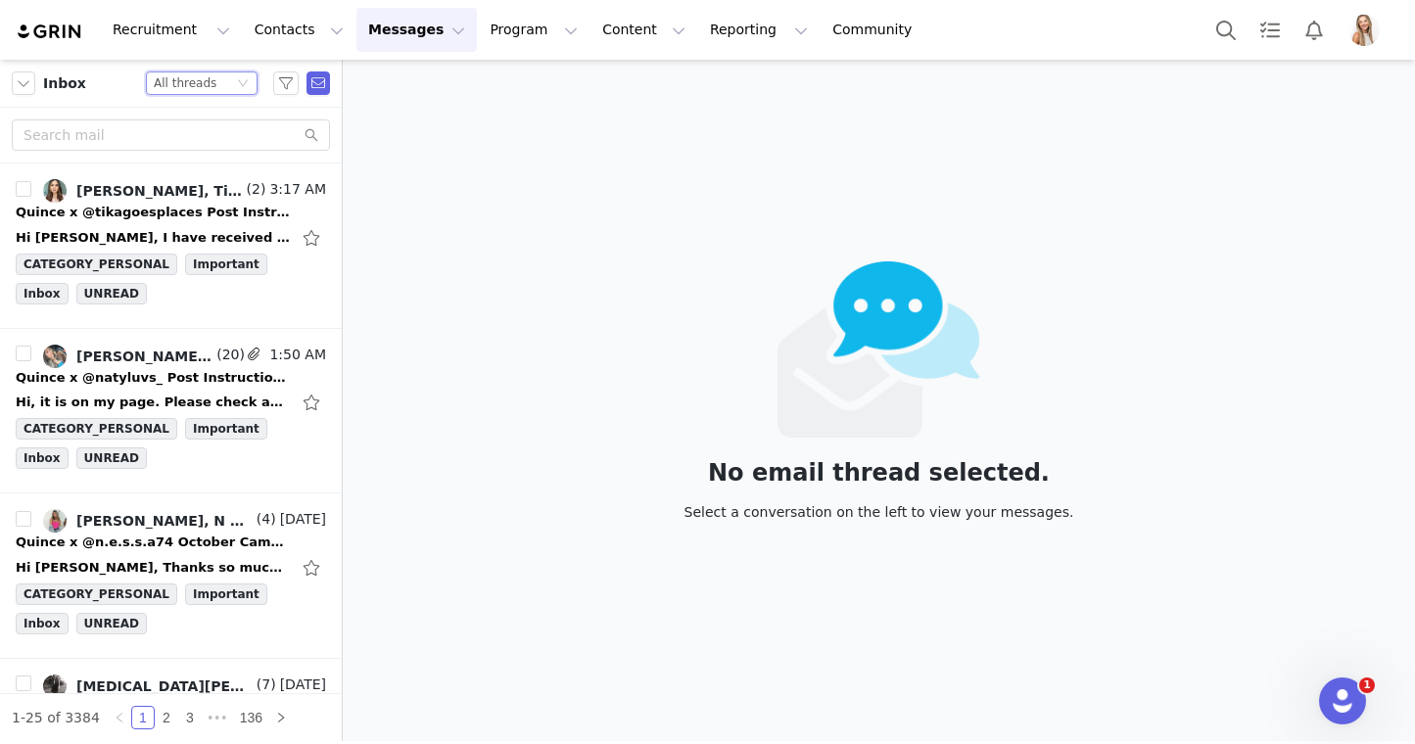
click at [190, 81] on div "All threads" at bounding box center [185, 83] width 63 height 22
click at [200, 174] on li "Unread only" at bounding box center [202, 180] width 112 height 31
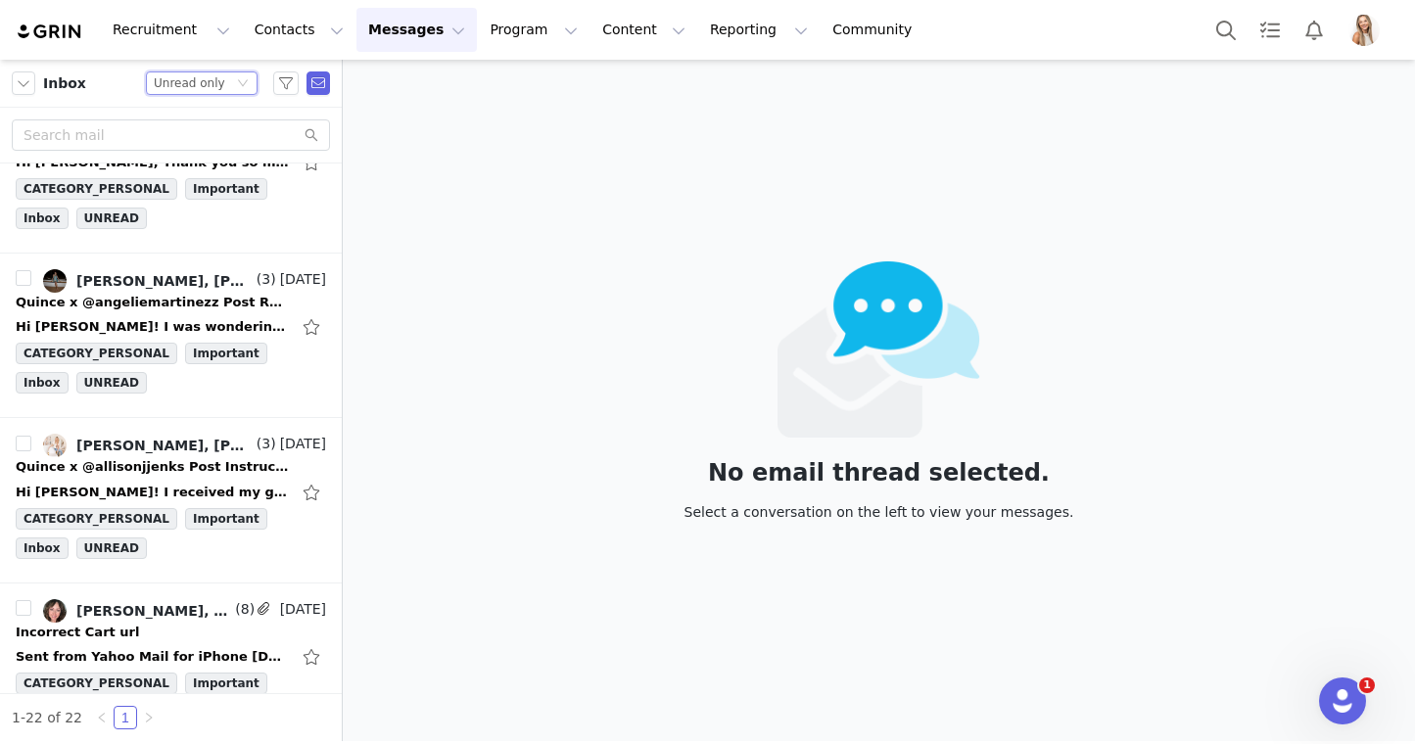
scroll to position [167, 0]
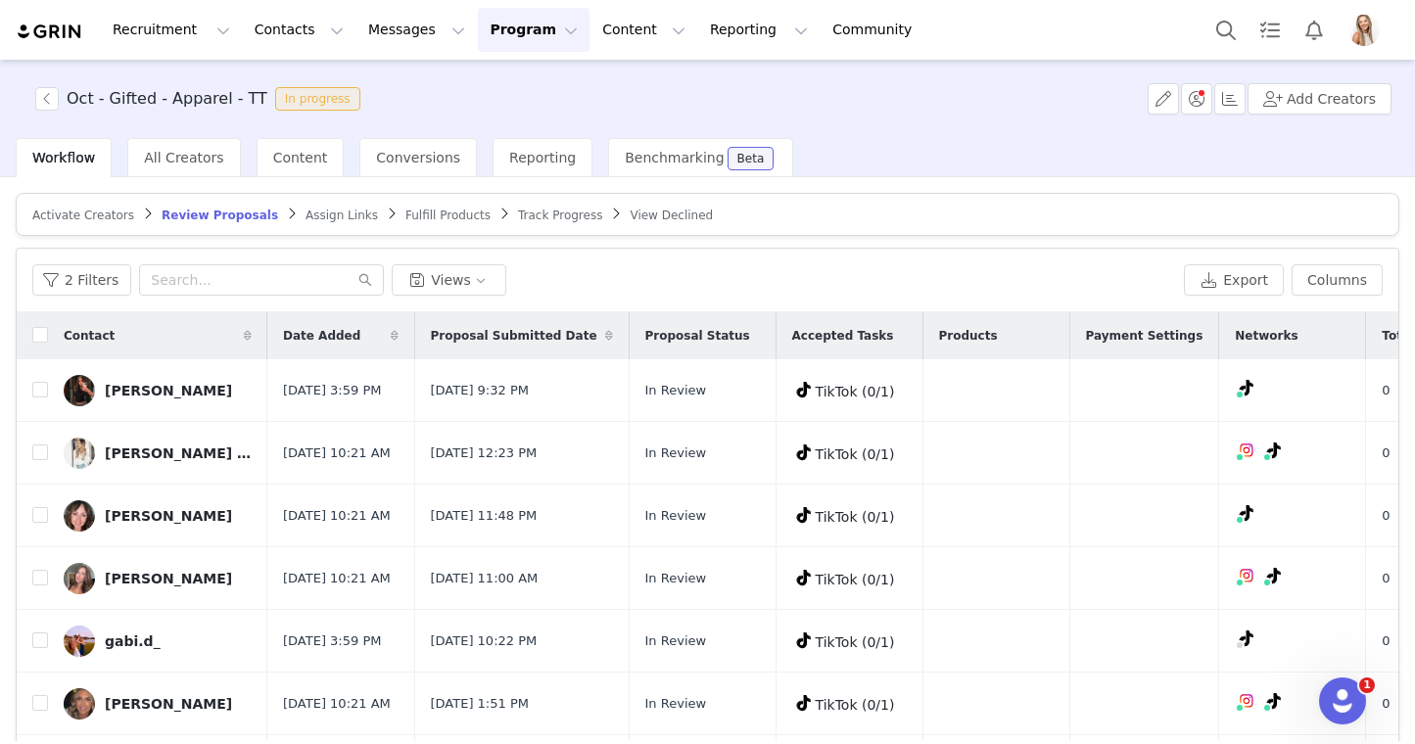
scroll to position [109, 0]
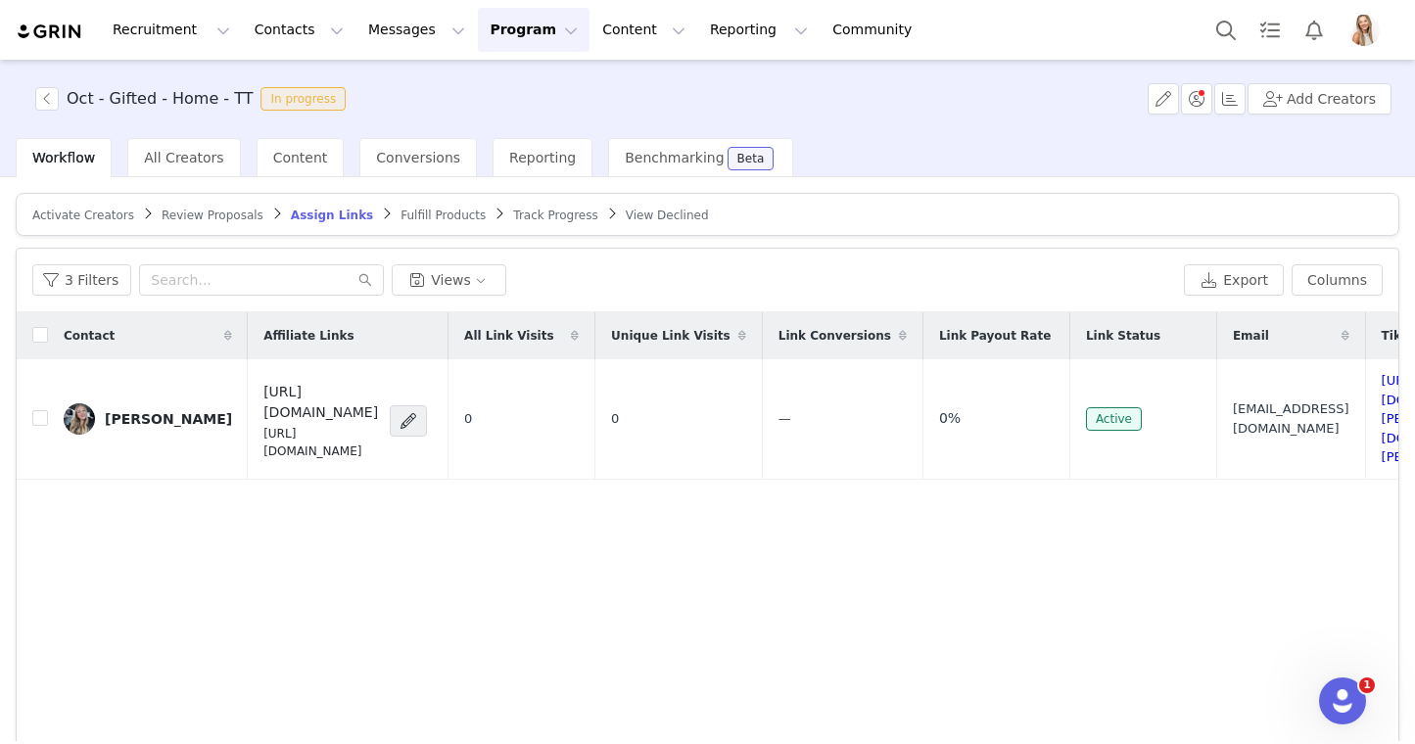
click at [228, 211] on span "Review Proposals" at bounding box center [213, 216] width 102 height 14
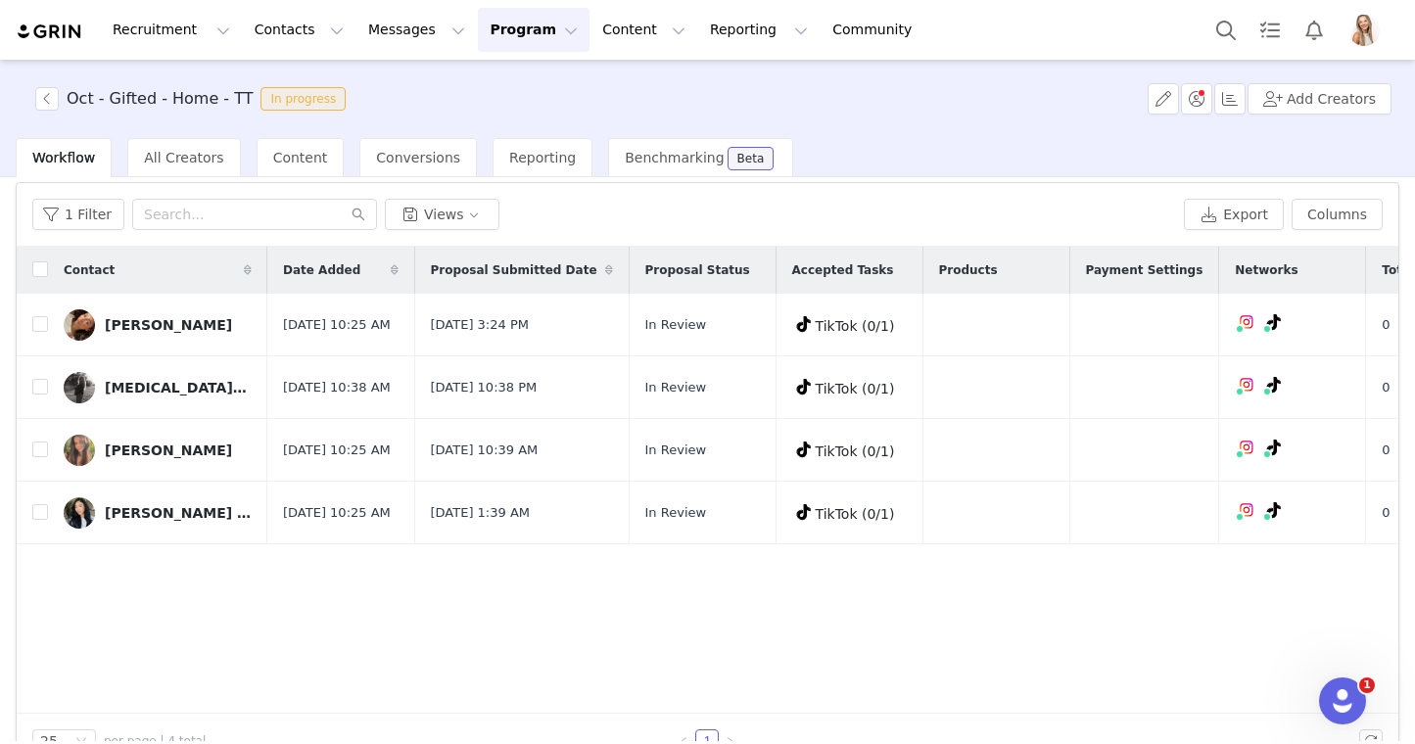
scroll to position [109, 0]
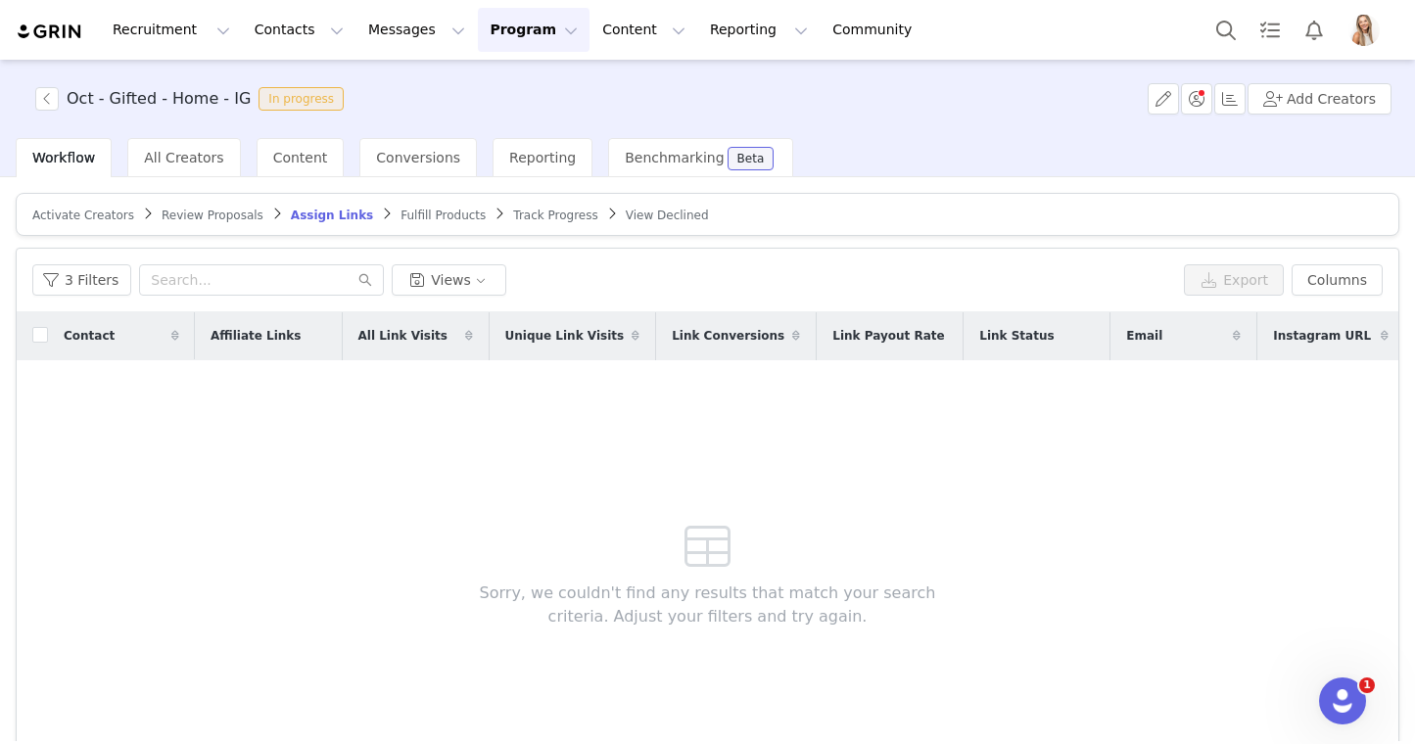
click at [197, 217] on span "Review Proposals" at bounding box center [213, 216] width 102 height 14
